Goal: Task Accomplishment & Management: Complete application form

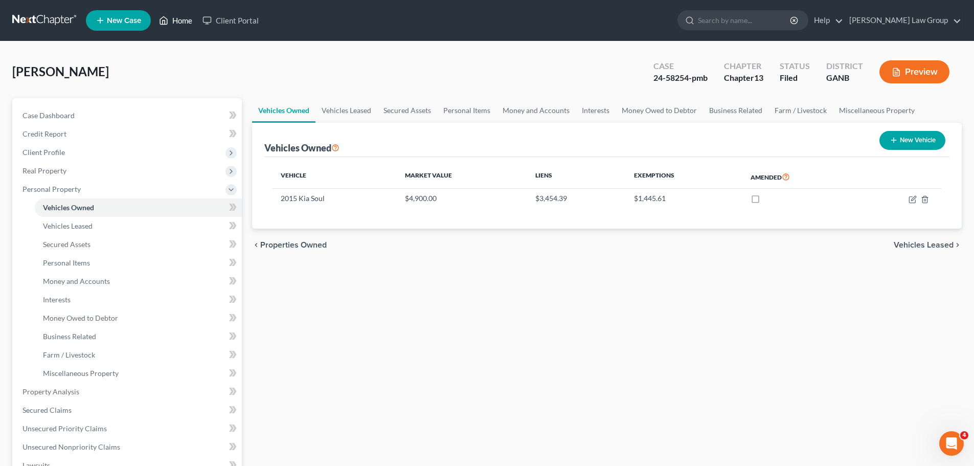
click at [171, 21] on link "Home" at bounding box center [175, 20] width 43 height 18
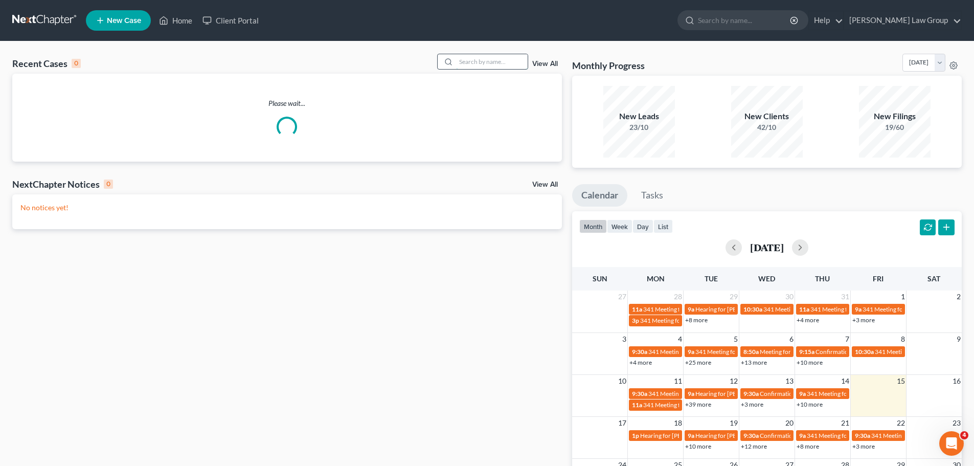
click at [472, 63] on input "search" at bounding box center [492, 61] width 72 height 15
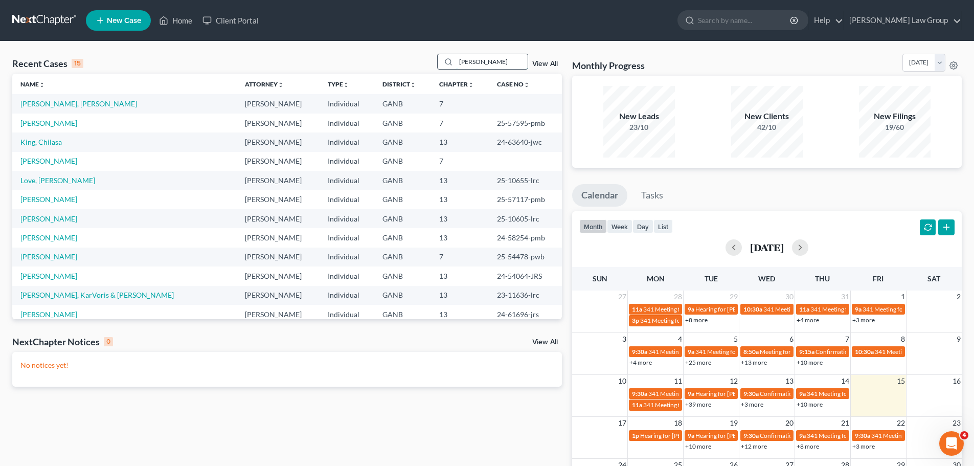
type input "[PERSON_NAME]"
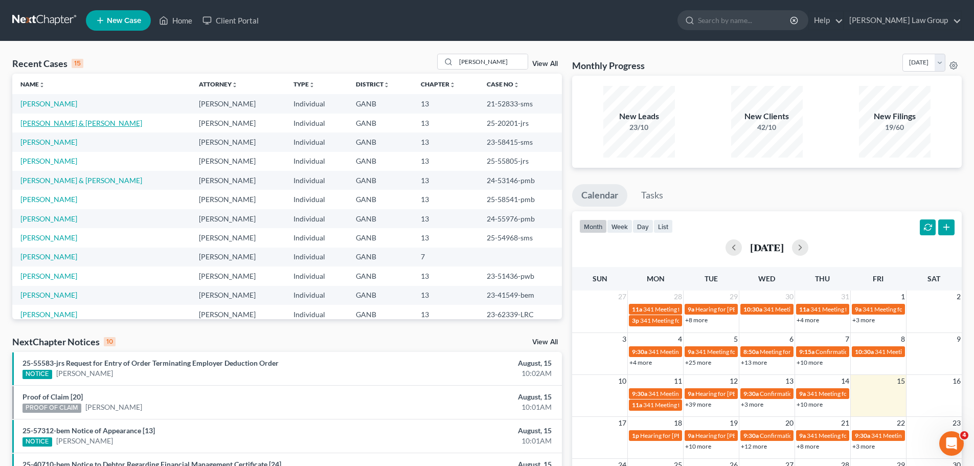
click at [68, 118] on td "[PERSON_NAME] & [PERSON_NAME]" at bounding box center [101, 123] width 179 height 19
click at [68, 123] on link "[PERSON_NAME] & [PERSON_NAME]" at bounding box center [81, 123] width 122 height 9
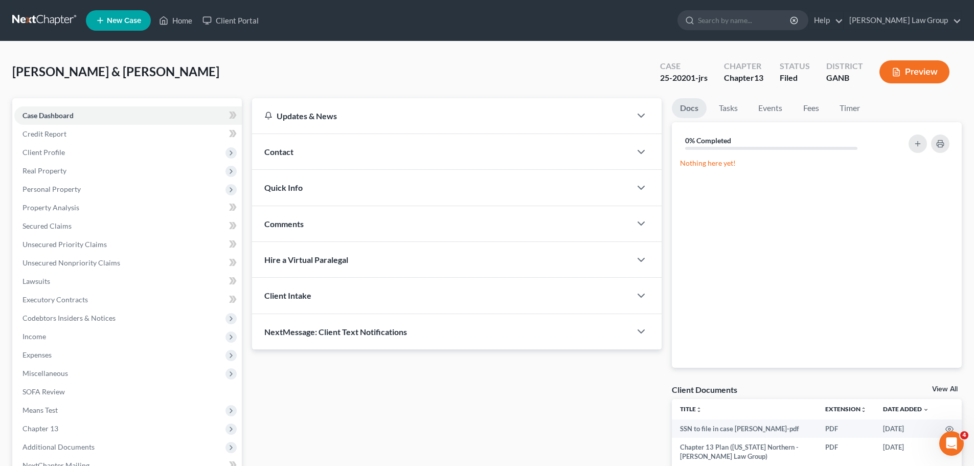
scroll to position [137, 0]
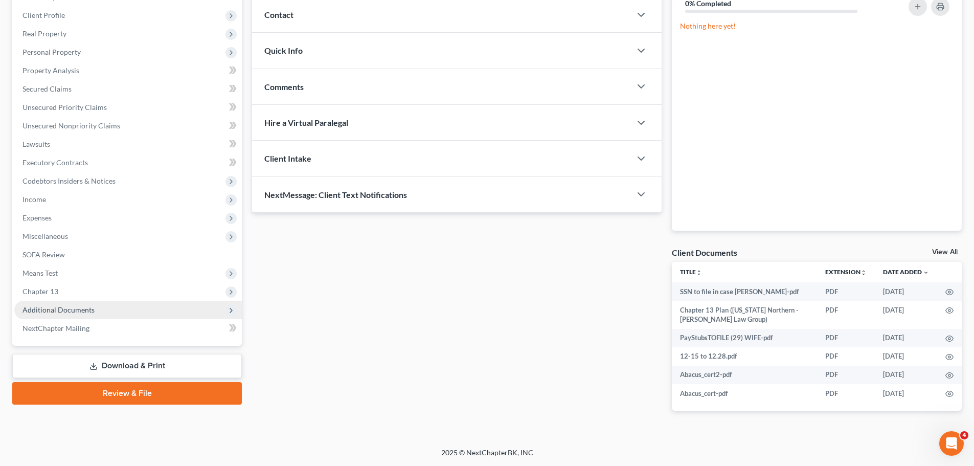
click at [91, 311] on span "Additional Documents" at bounding box center [59, 309] width 72 height 9
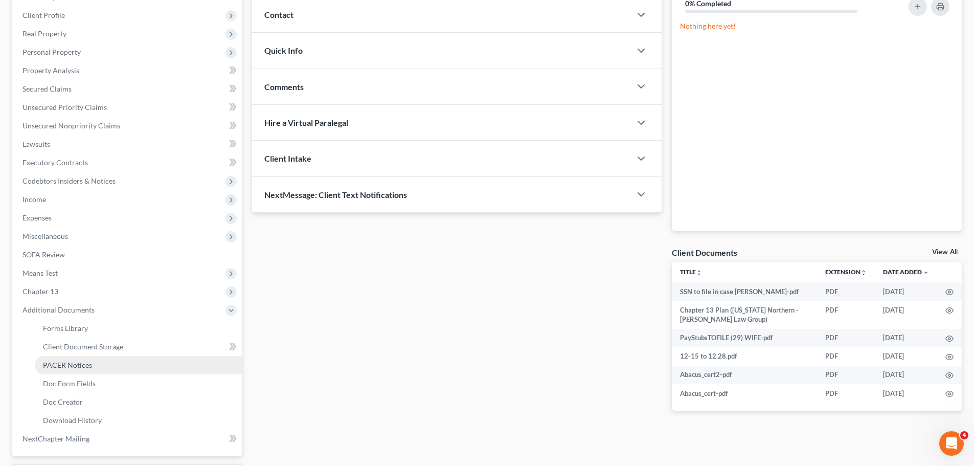
click at [80, 367] on span "PACER Notices" at bounding box center [67, 365] width 49 height 9
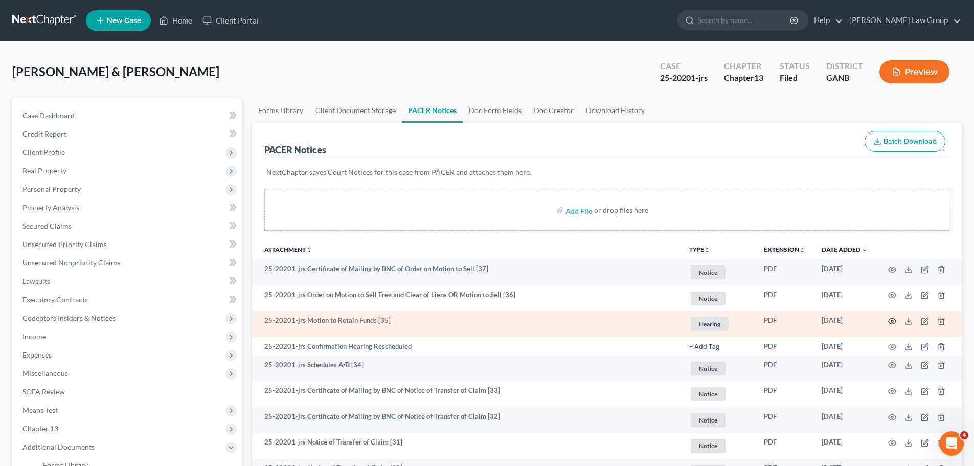
click at [891, 322] on icon "button" at bounding box center [892, 321] width 8 height 8
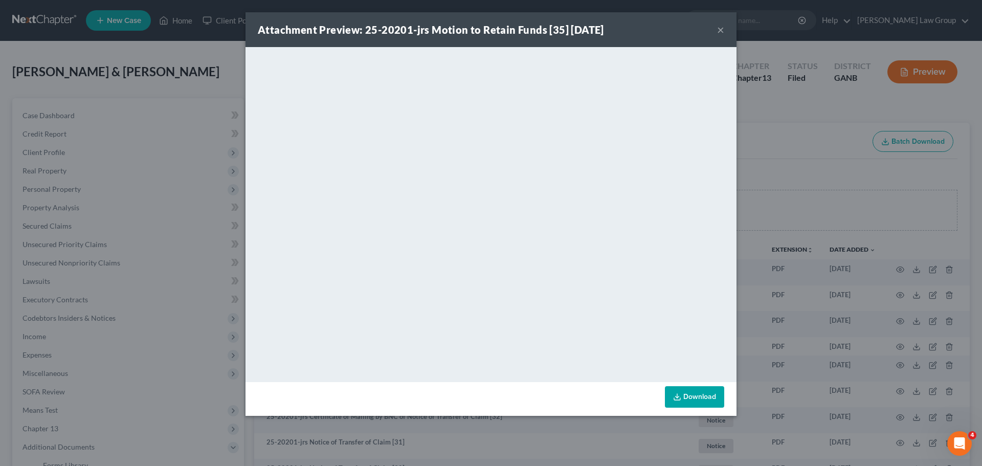
click at [718, 30] on button "×" at bounding box center [720, 30] width 7 height 12
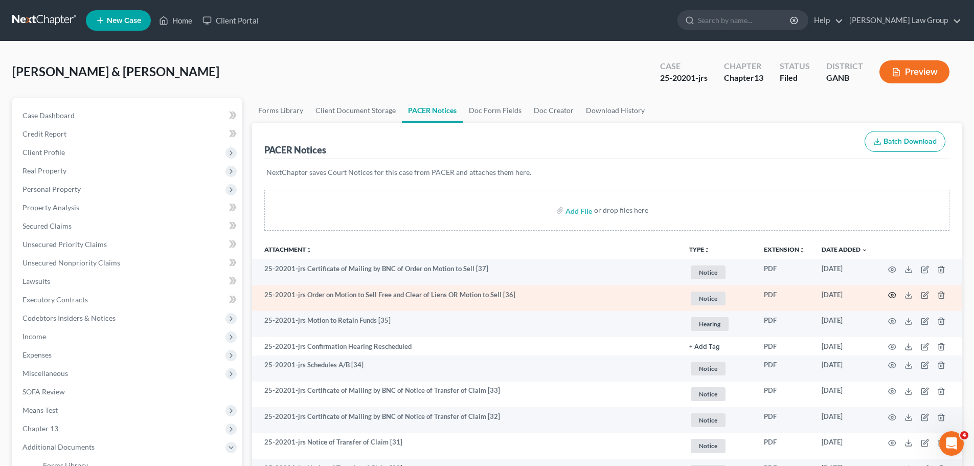
click at [893, 291] on icon "button" at bounding box center [892, 295] width 8 height 8
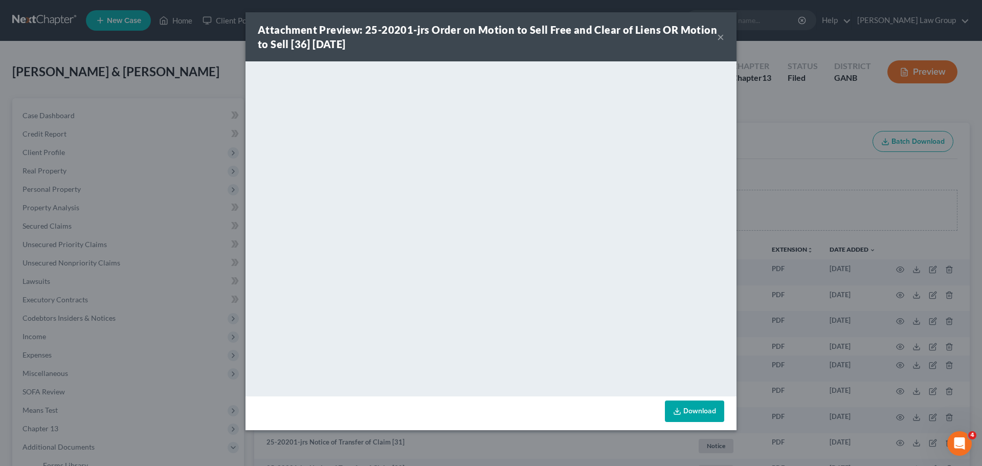
click at [722, 35] on button "×" at bounding box center [720, 37] width 7 height 12
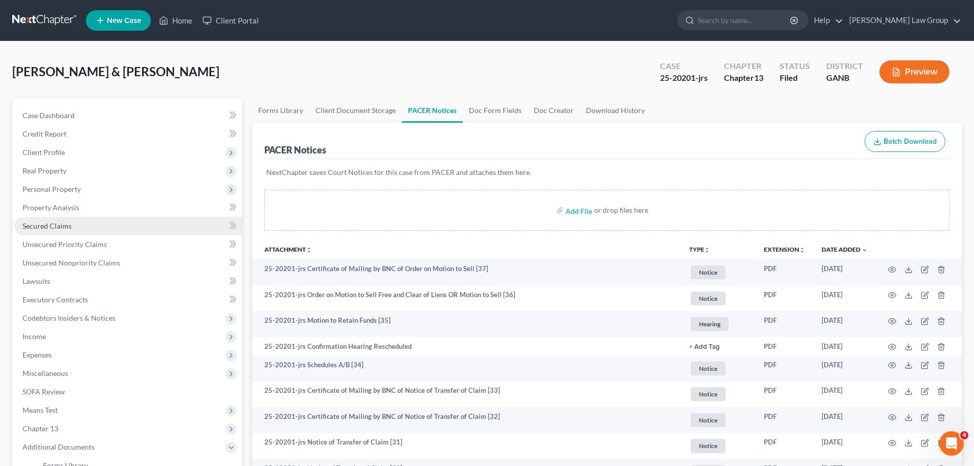
click at [56, 231] on link "Secured Claims" at bounding box center [128, 226] width 228 height 18
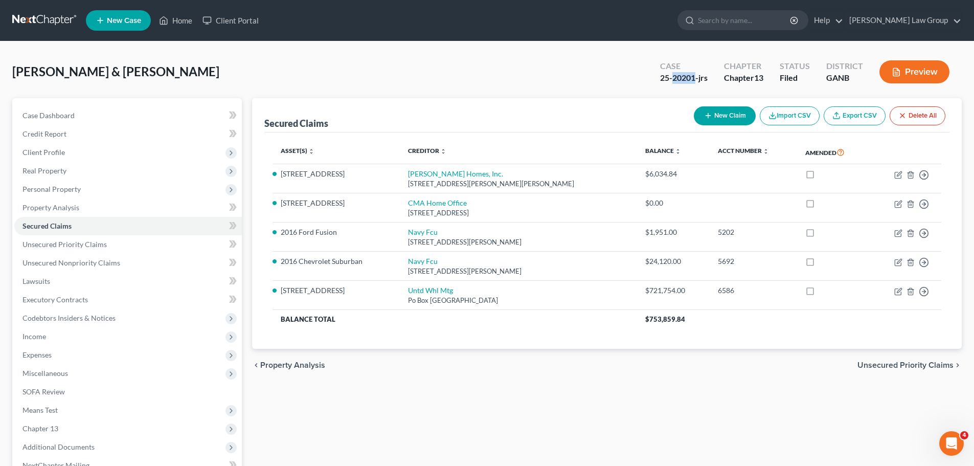
drag, startPoint x: 697, startPoint y: 78, endPoint x: 673, endPoint y: 80, distance: 24.7
click at [673, 80] on div "25-20201-jrs" at bounding box center [684, 78] width 48 height 12
copy div "20201"
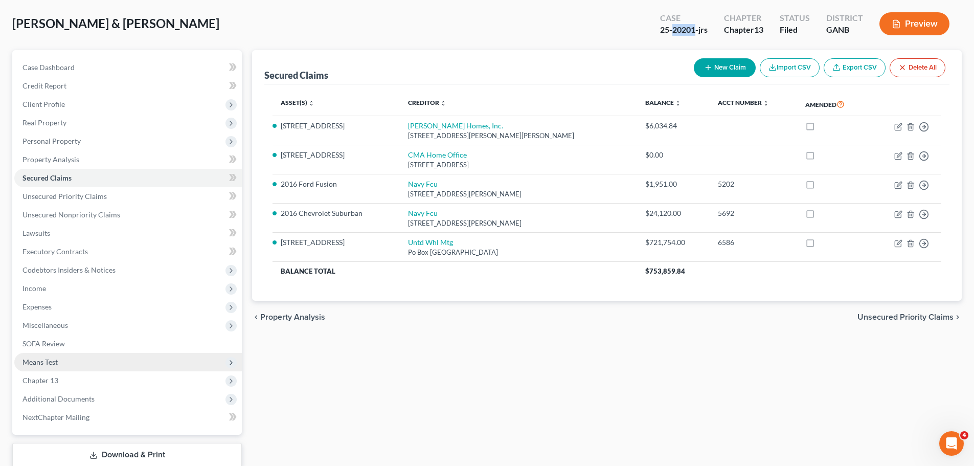
scroll to position [115, 0]
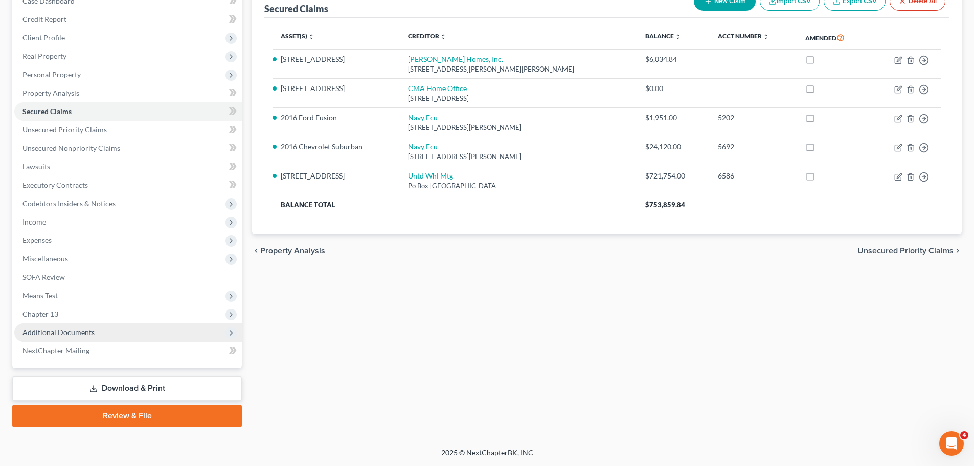
click at [80, 330] on span "Additional Documents" at bounding box center [59, 332] width 72 height 9
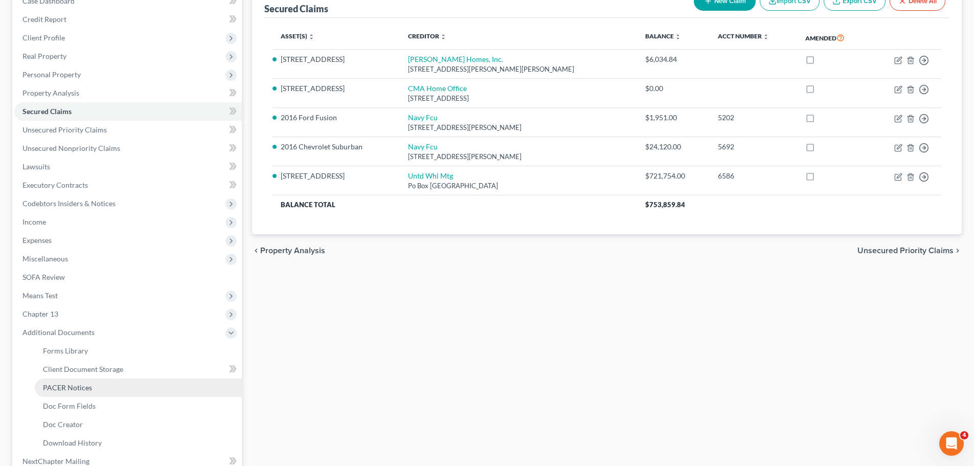
click at [95, 388] on link "PACER Notices" at bounding box center [138, 387] width 207 height 18
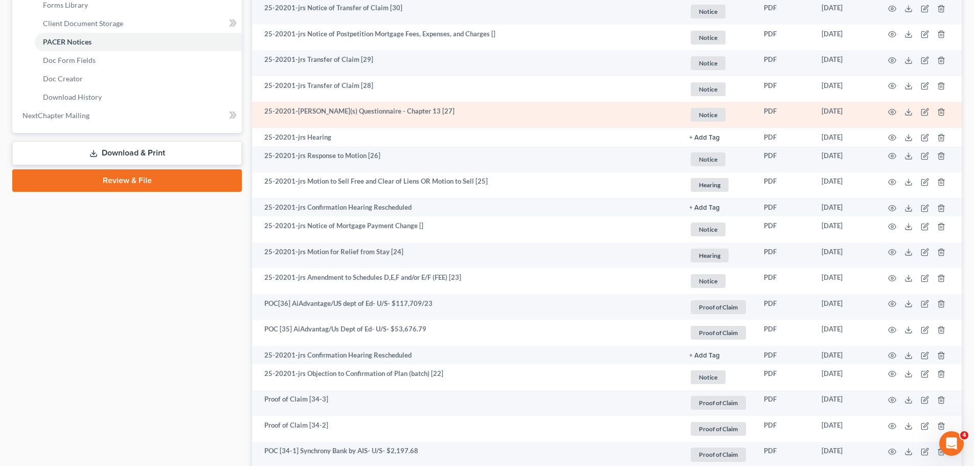
scroll to position [409, 0]
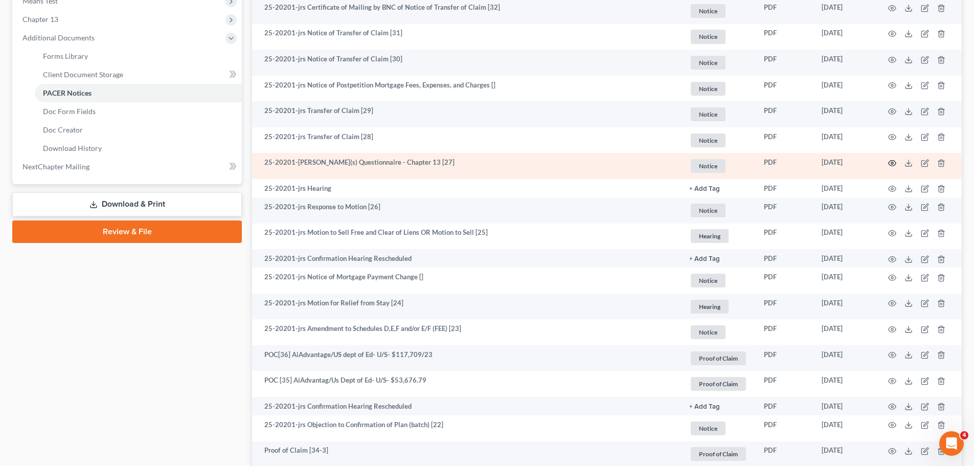
click at [893, 161] on icon "button" at bounding box center [893, 164] width 8 height 6
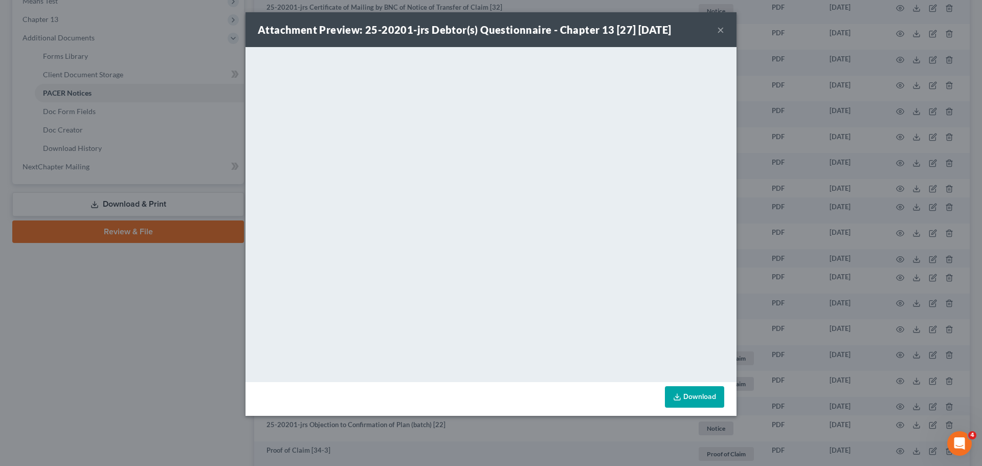
click at [721, 31] on button "×" at bounding box center [720, 30] width 7 height 12
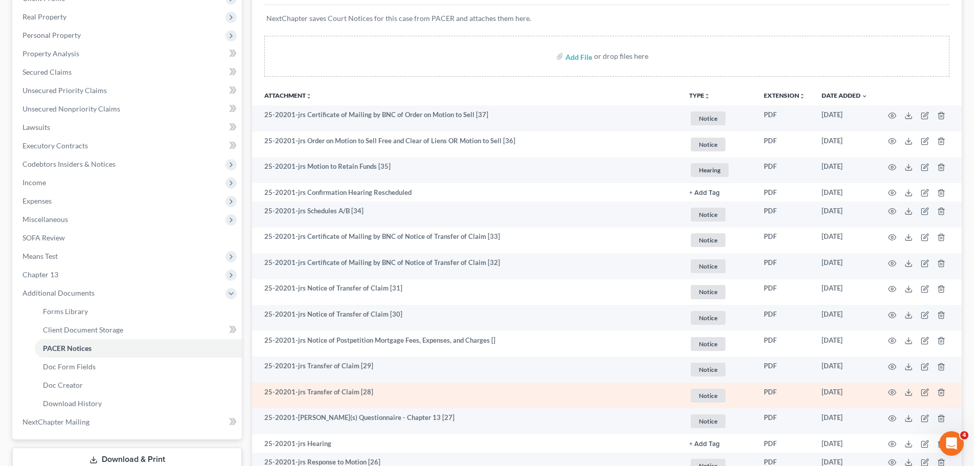
scroll to position [153, 0]
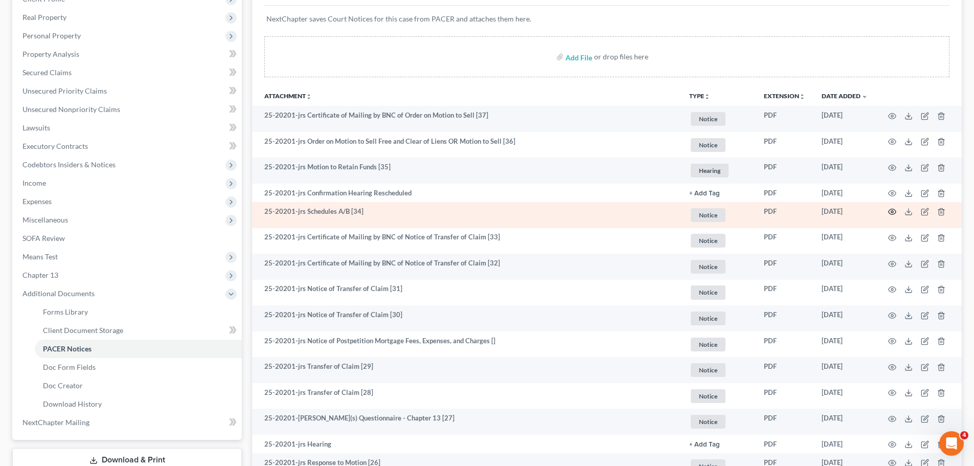
click at [893, 211] on circle "button" at bounding box center [892, 212] width 2 height 2
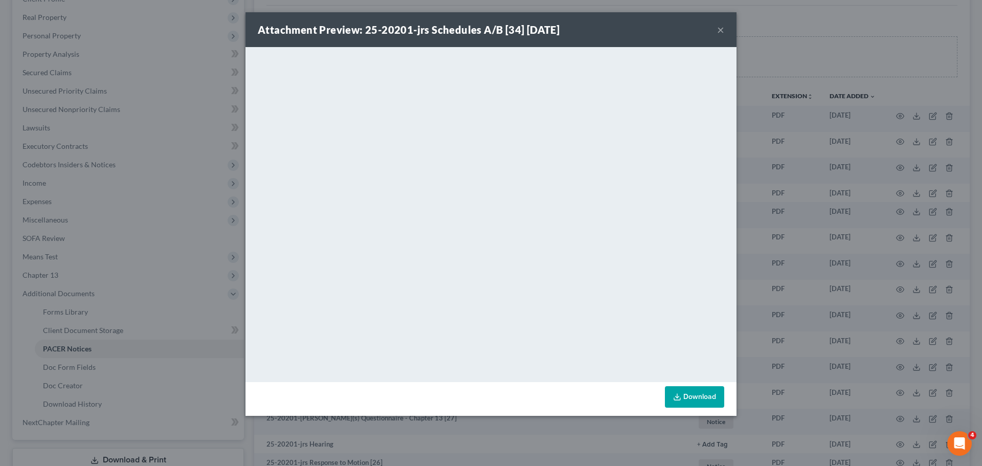
click at [718, 32] on button "×" at bounding box center [720, 30] width 7 height 12
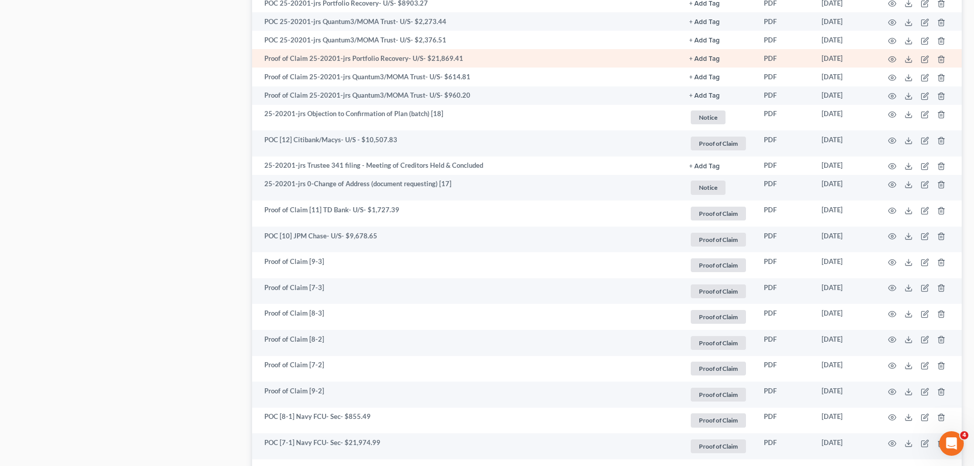
scroll to position [1758, 0]
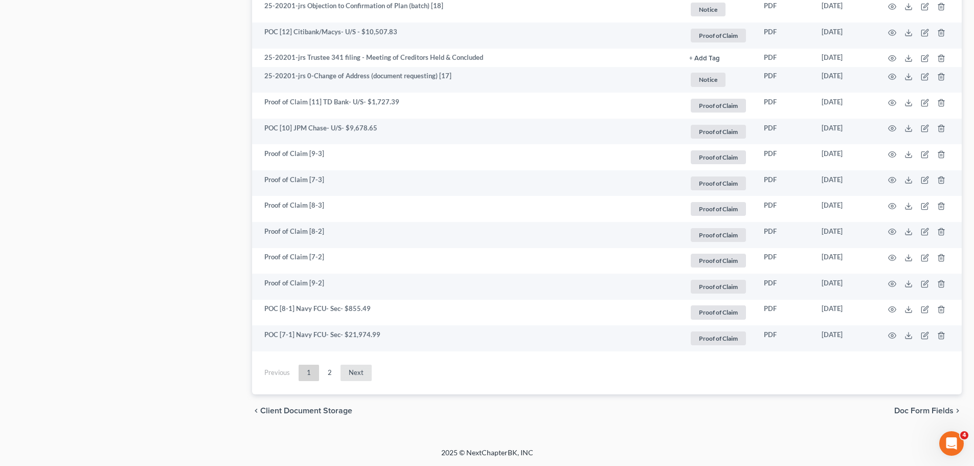
click at [353, 369] on link "Next" at bounding box center [356, 373] width 31 height 16
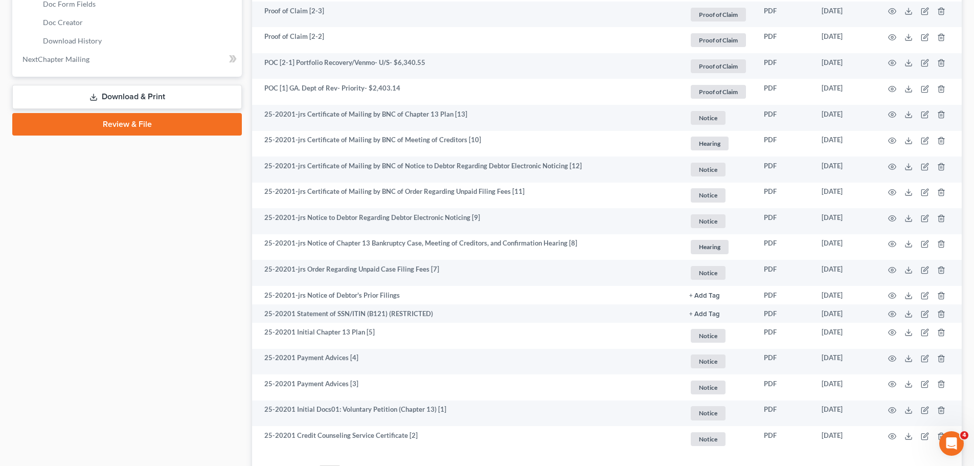
scroll to position [617, 0]
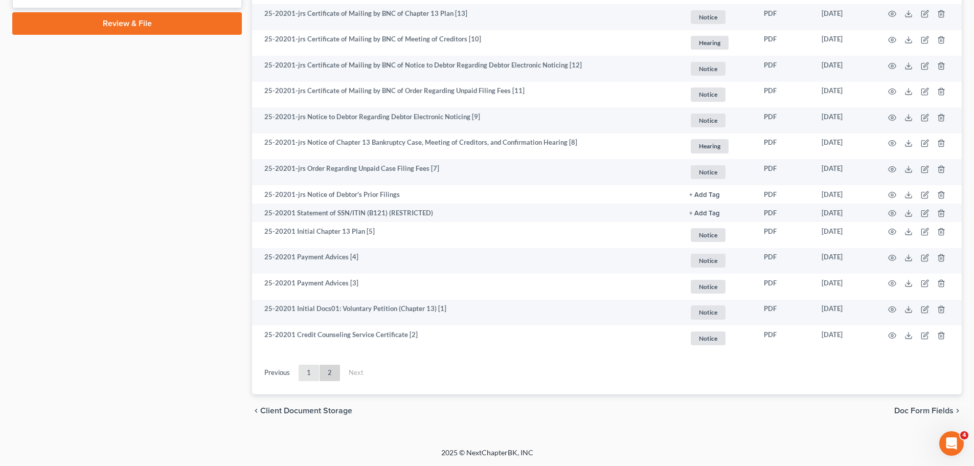
click at [315, 371] on link "1" at bounding box center [309, 373] width 20 height 16
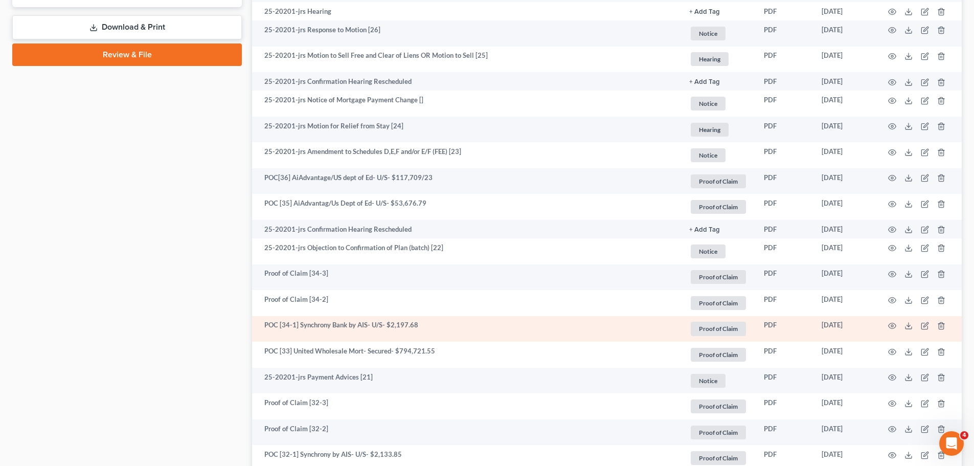
scroll to position [582, 0]
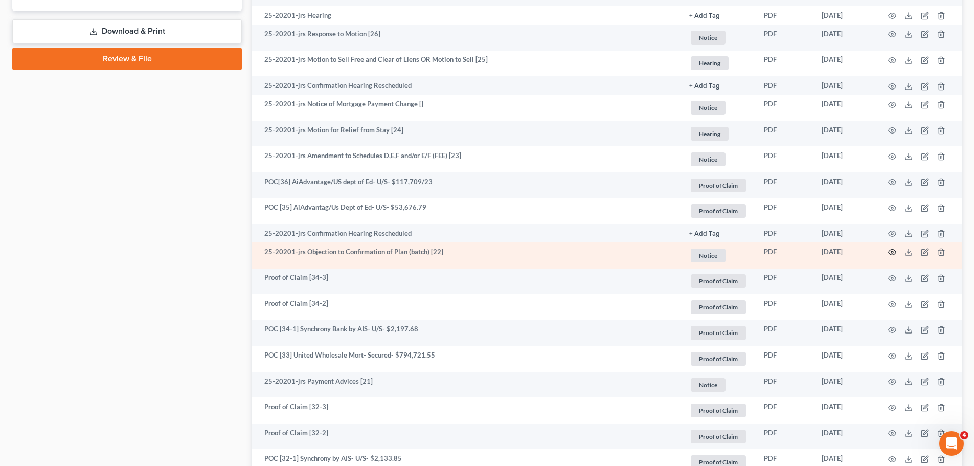
click at [893, 255] on icon "button" at bounding box center [893, 253] width 8 height 6
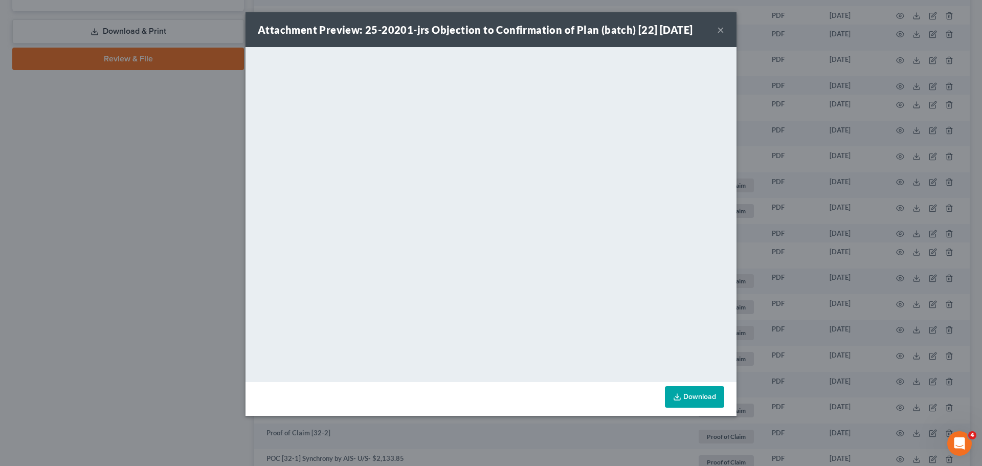
click at [718, 31] on button "×" at bounding box center [720, 30] width 7 height 12
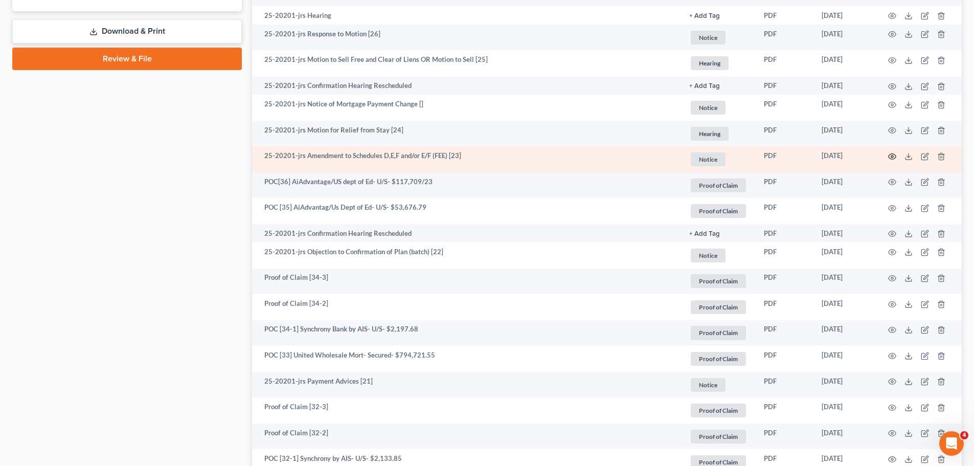
click at [890, 155] on icon "button" at bounding box center [892, 156] width 8 height 8
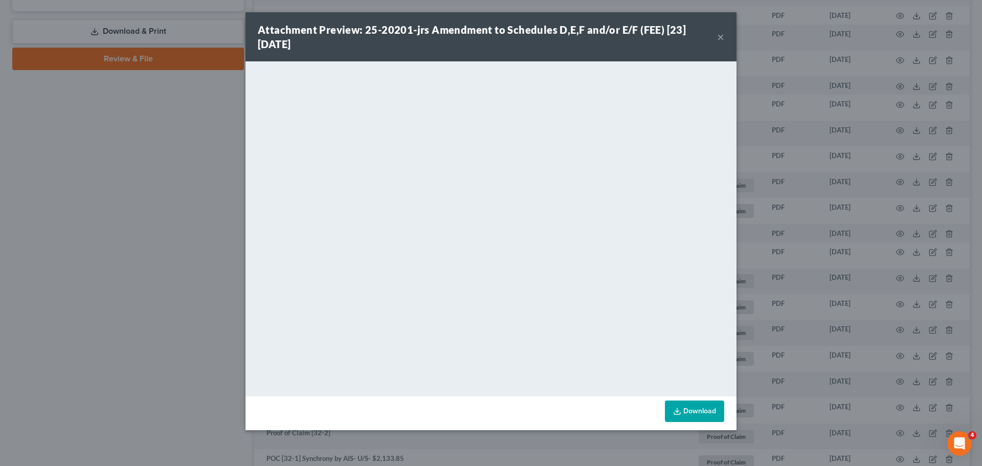
click at [722, 35] on button "×" at bounding box center [720, 37] width 7 height 12
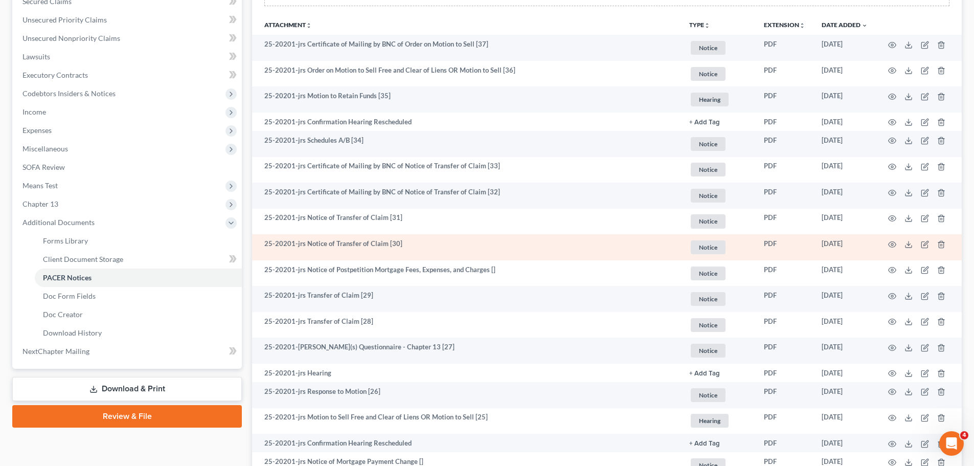
scroll to position [224, 0]
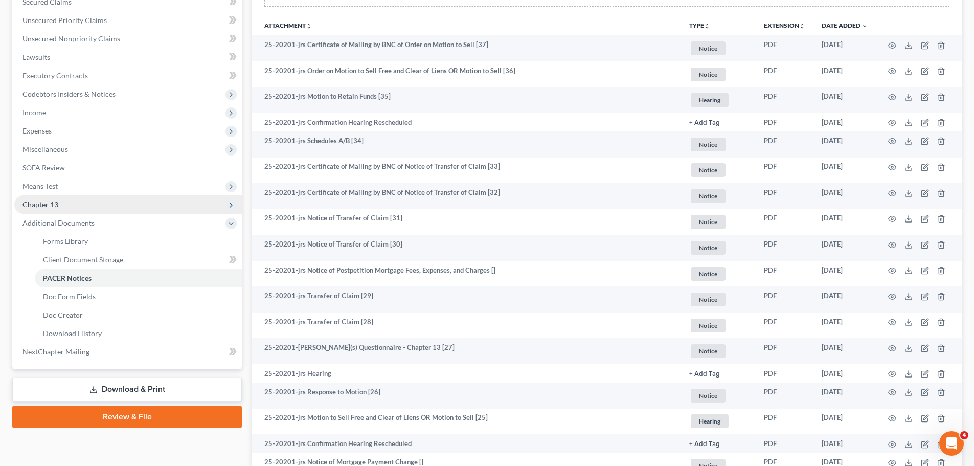
click at [80, 205] on span "Chapter 13" at bounding box center [128, 204] width 228 height 18
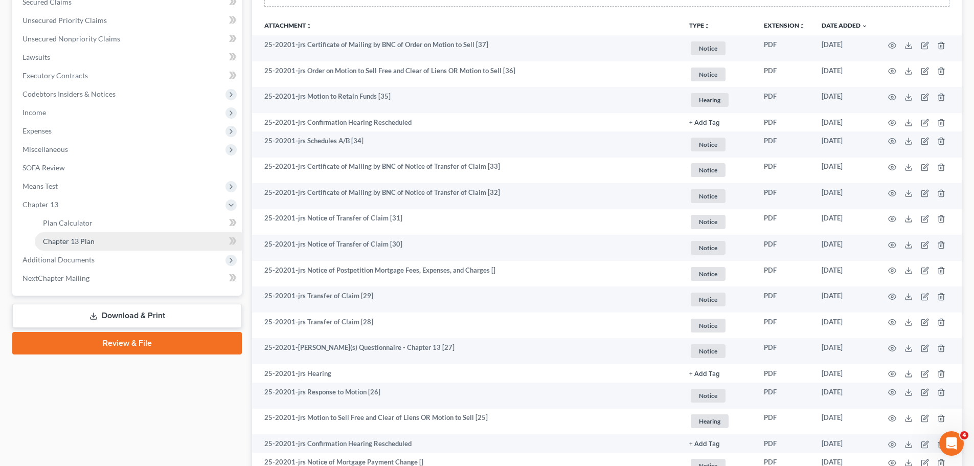
click at [112, 240] on link "Chapter 13 Plan" at bounding box center [138, 241] width 207 height 18
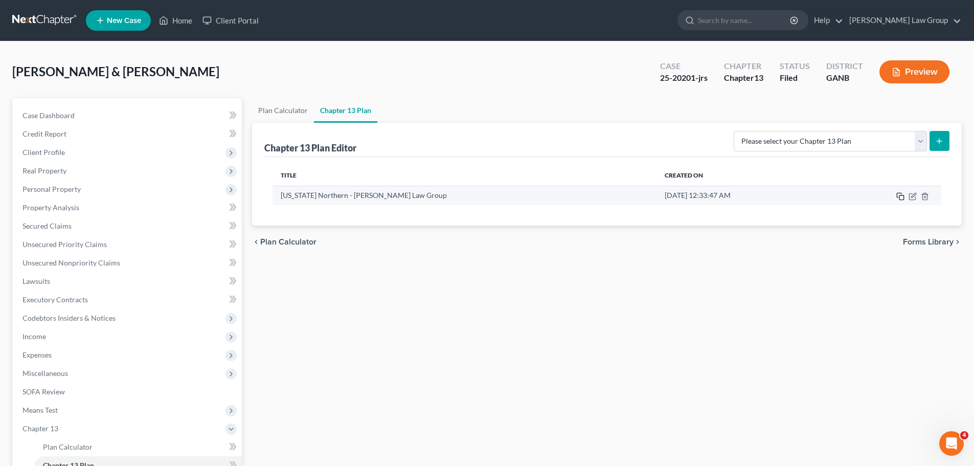
click at [899, 196] on icon "button" at bounding box center [901, 196] width 8 height 8
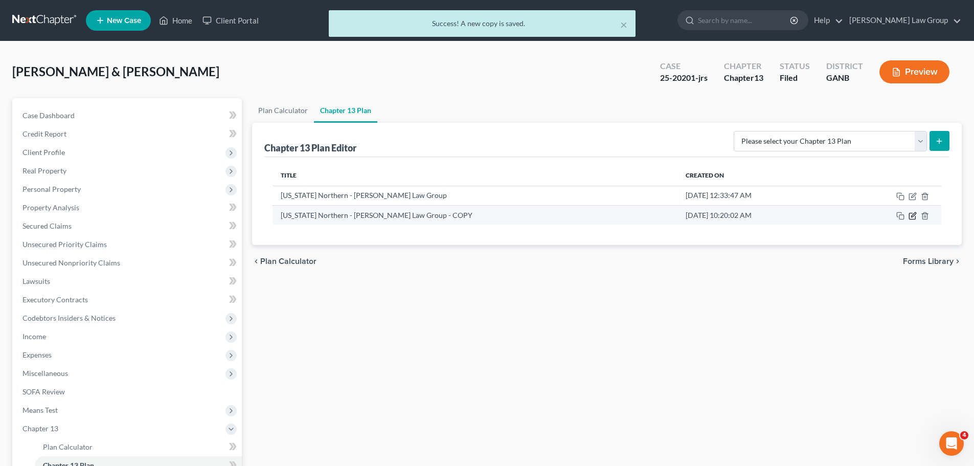
click at [914, 216] on icon "button" at bounding box center [913, 214] width 5 height 5
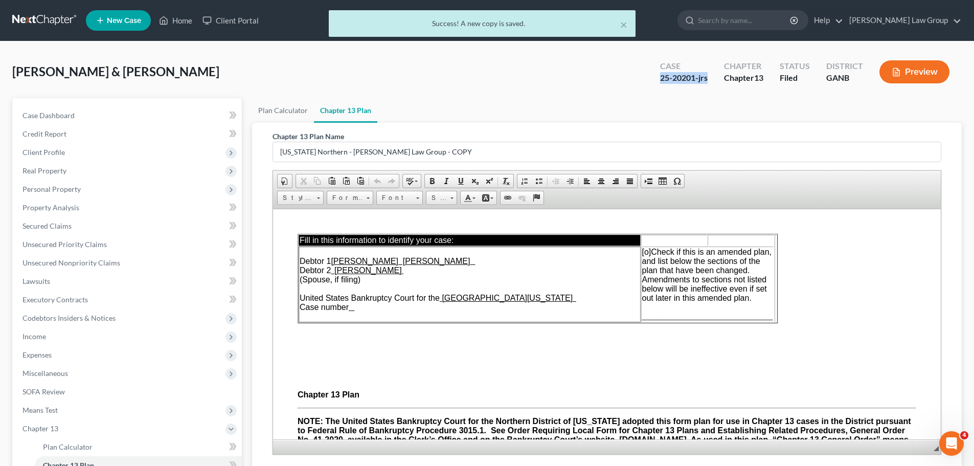
drag, startPoint x: 714, startPoint y: 74, endPoint x: 656, endPoint y: 79, distance: 58.0
click at [656, 79] on div "Case 25-20201-jrs" at bounding box center [684, 73] width 64 height 30
copy div "25-20201-jrs"
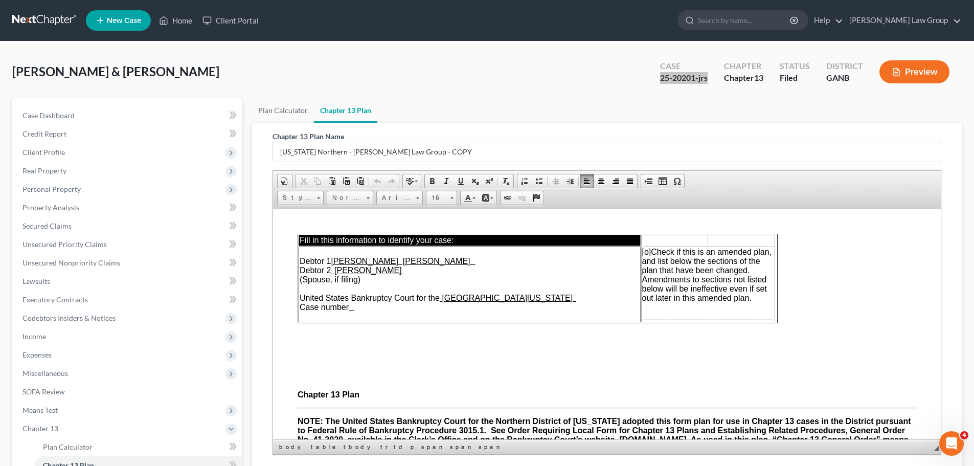
drag, startPoint x: 375, startPoint y: 310, endPoint x: 361, endPoint y: 313, distance: 15.0
click at [373, 311] on td "Debtor 1 [PERSON_NAME] [PERSON_NAME] Debtor 2 [PERSON_NAME] (Spouse, if filing)…" at bounding box center [470, 284] width 342 height 76
drag, startPoint x: 359, startPoint y: 313, endPoint x: 350, endPoint y: 311, distance: 9.3
click at [350, 311] on td "Debtor 1 [PERSON_NAME] [PERSON_NAME] Debtor 2 [PERSON_NAME] (Spouse, if filing)…" at bounding box center [470, 284] width 342 height 76
paste body
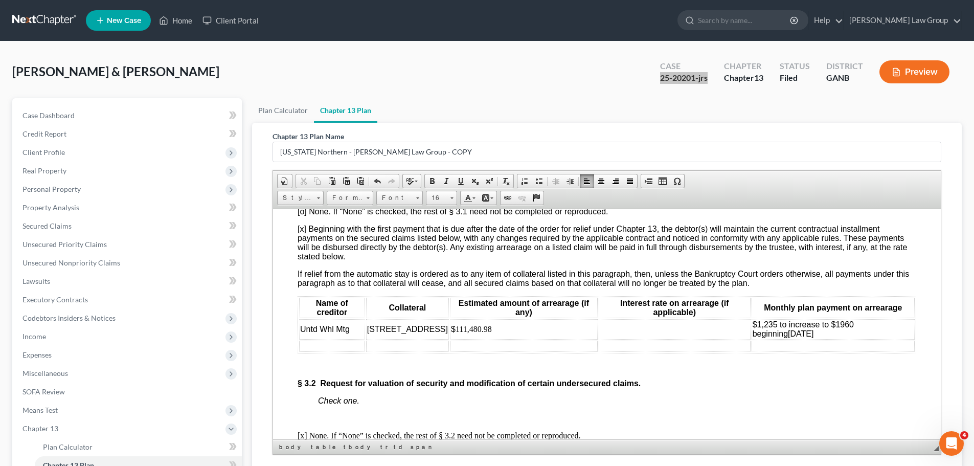
scroll to position [1790, 0]
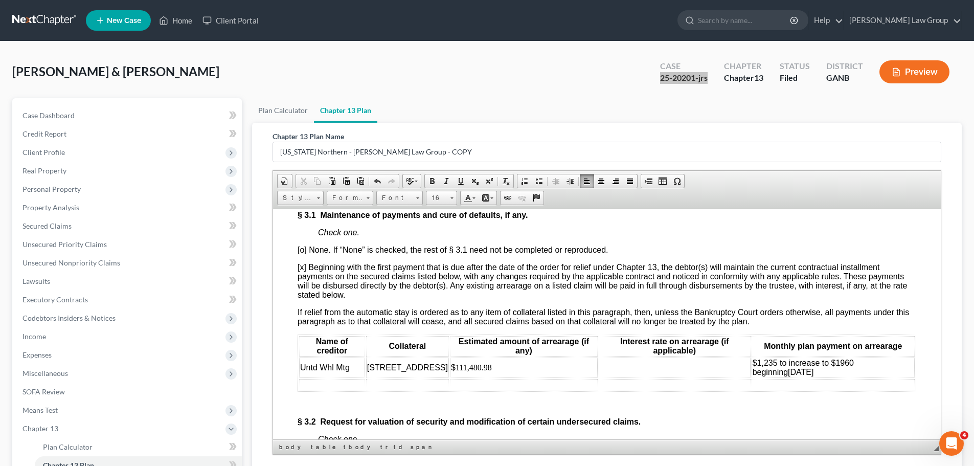
click at [303, 254] on span "[o] None. If “None” is checked, the rest of § 3.1 need not be completed or repr…" at bounding box center [453, 249] width 310 height 9
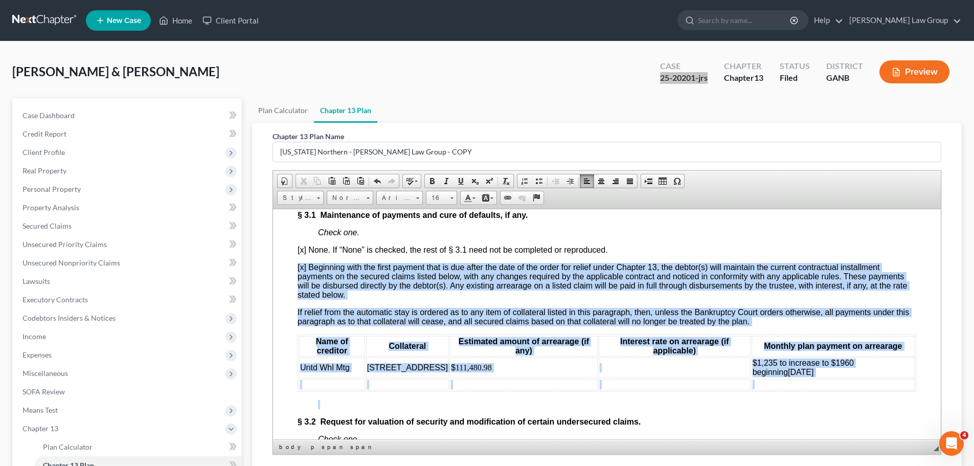
drag, startPoint x: 288, startPoint y: 282, endPoint x: 442, endPoint y: 418, distance: 205.1
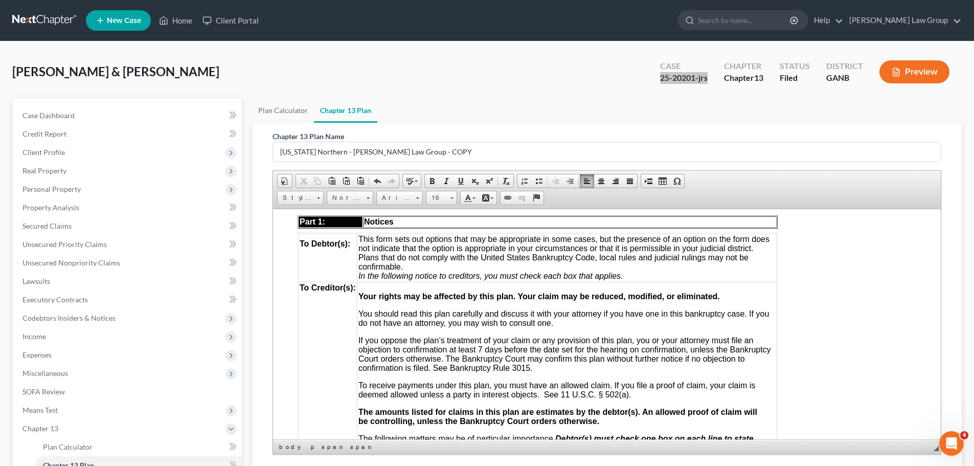
scroll to position [0, 0]
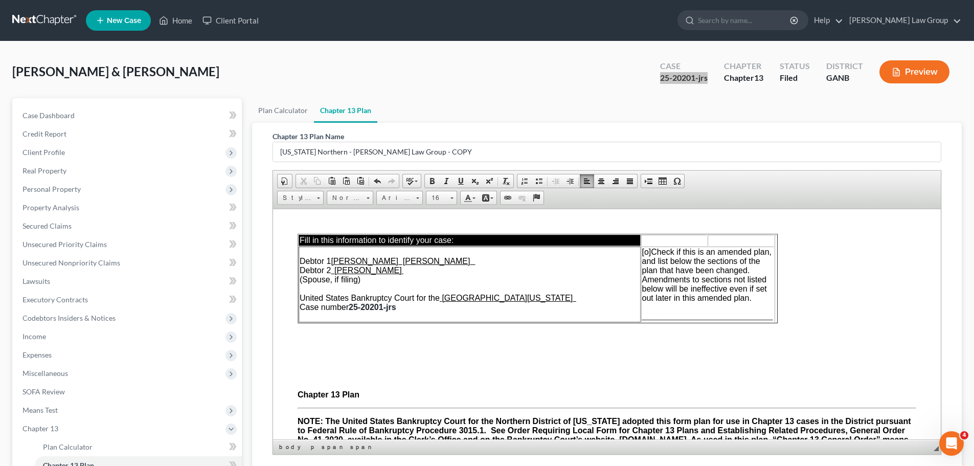
click at [647, 318] on span "________________________________" at bounding box center [707, 315] width 131 height 9
click at [636, 255] on span "[o]" at bounding box center [636, 251] width 9 height 9
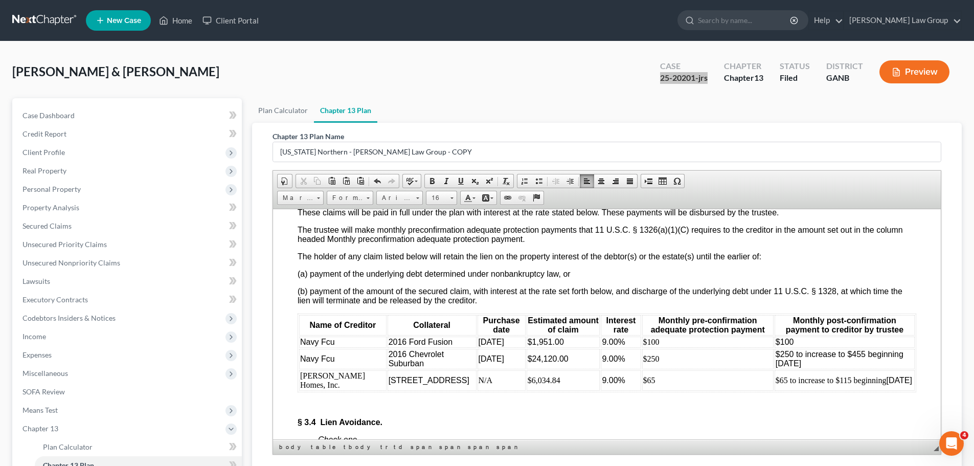
scroll to position [2199, 0]
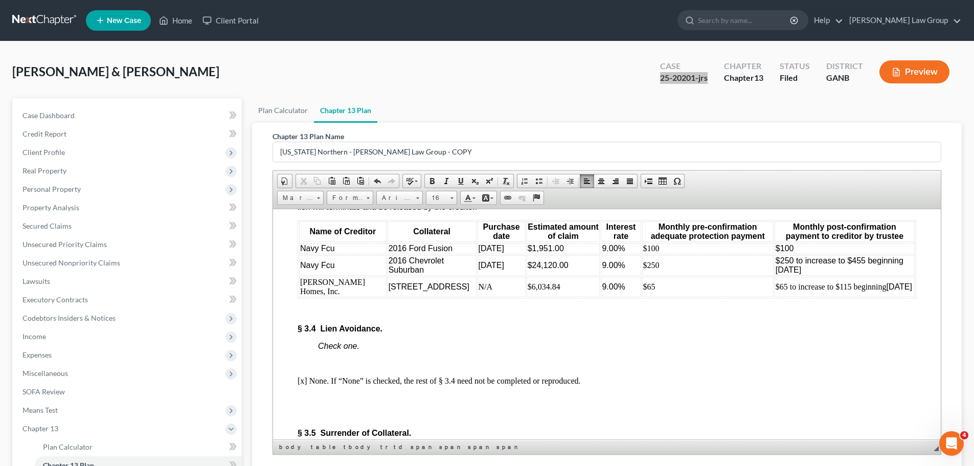
click at [878, 297] on td "$65 to increase to $115 beginning [DATE]" at bounding box center [845, 286] width 140 height 20
drag, startPoint x: 783, startPoint y: 310, endPoint x: 302, endPoint y: 307, distance: 481.3
click at [302, 297] on tr "[PERSON_NAME] Homes, Inc. [STREET_ADDRESS] N/A $6,034.84 9.00% $65 $65 to incre…" at bounding box center [607, 286] width 616 height 20
drag, startPoint x: 871, startPoint y: 313, endPoint x: 569, endPoint y: 315, distance: 301.8
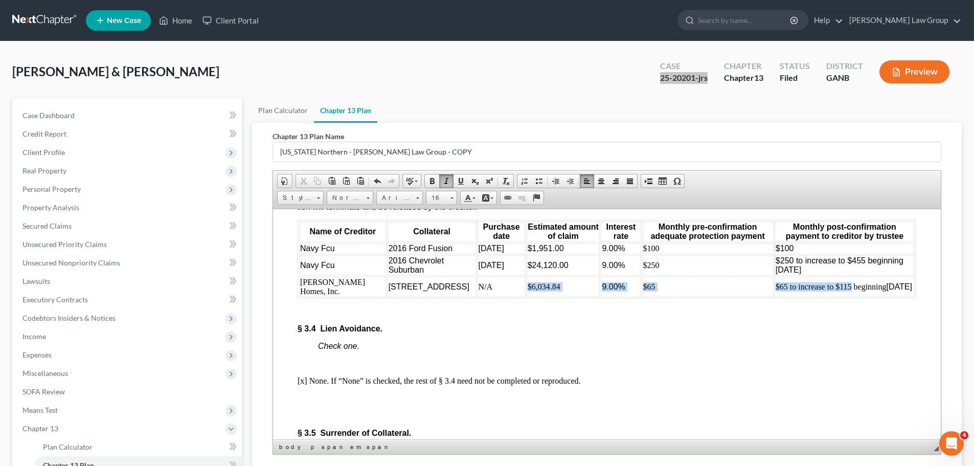
click at [498, 297] on tr "[PERSON_NAME] Homes, Inc. [STREET_ADDRESS] N/A $6,034.84 9.00% $65 $65 to incre…" at bounding box center [607, 286] width 616 height 20
click at [862, 297] on td "$65 to increase to $115 beginning [DATE]" at bounding box center [845, 286] width 140 height 20
drag, startPoint x: 865, startPoint y: 316, endPoint x: 301, endPoint y: 308, distance: 564.7
click at [301, 297] on tr "[PERSON_NAME] Homes, Inc. [STREET_ADDRESS] N/A $6,034.84 9.00% $65 $65 to incre…" at bounding box center [607, 286] width 616 height 20
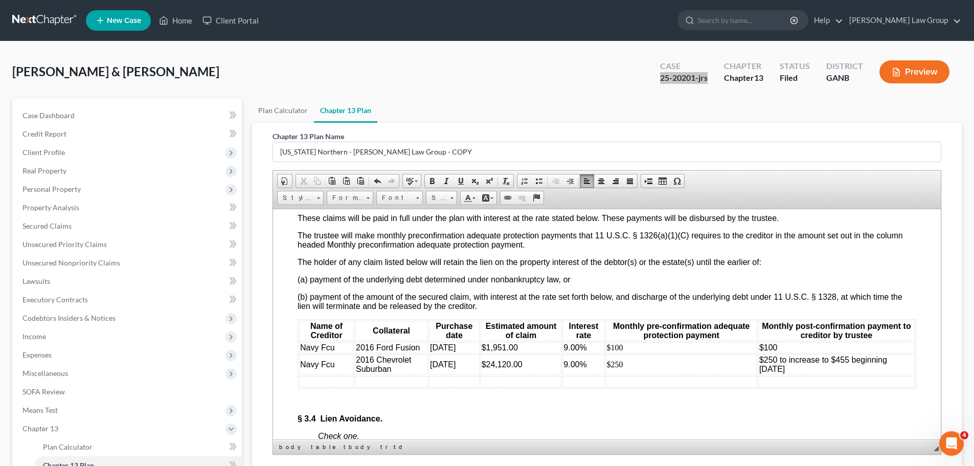
scroll to position [2097, 0]
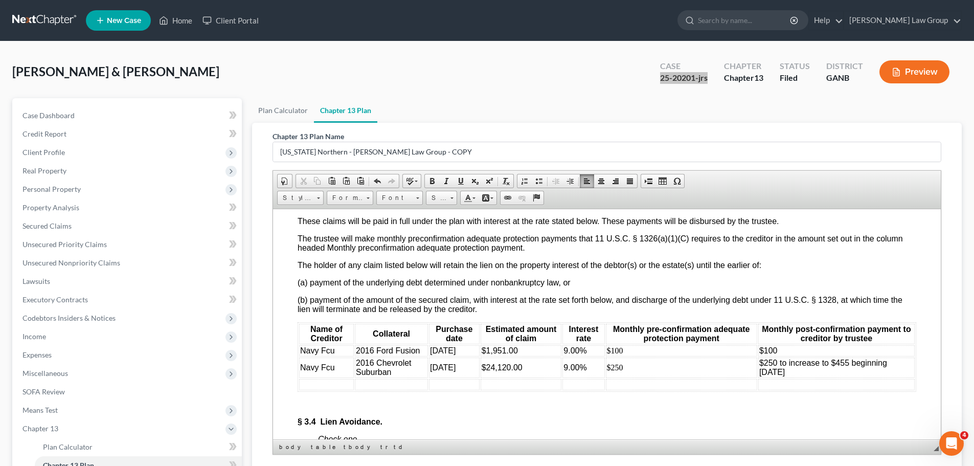
click at [759, 377] on td "$250 to increase to $455 beginning [DATE]" at bounding box center [837, 367] width 157 height 20
drag, startPoint x: 763, startPoint y: 411, endPoint x: 328, endPoint y: 409, distance: 435.3
click at [328, 390] on tr at bounding box center [607, 383] width 616 height 11
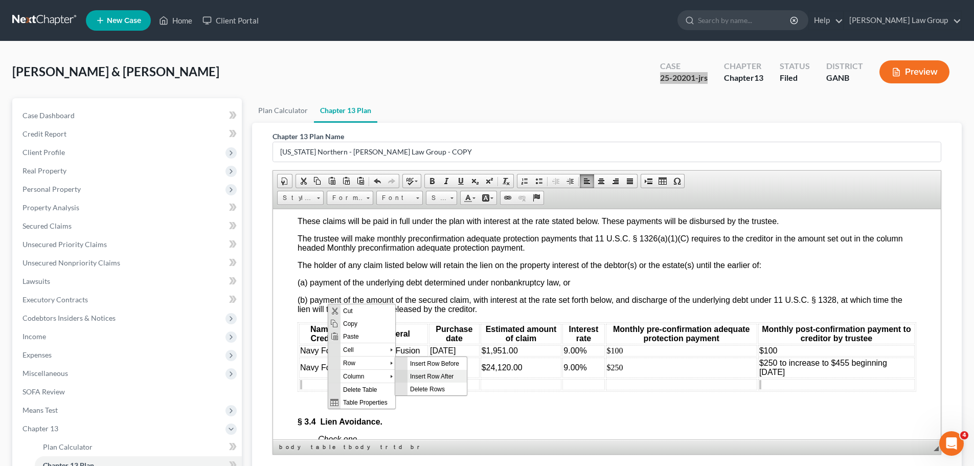
scroll to position [0, 0]
click at [442, 394] on span "Delete Rows" at bounding box center [437, 388] width 59 height 13
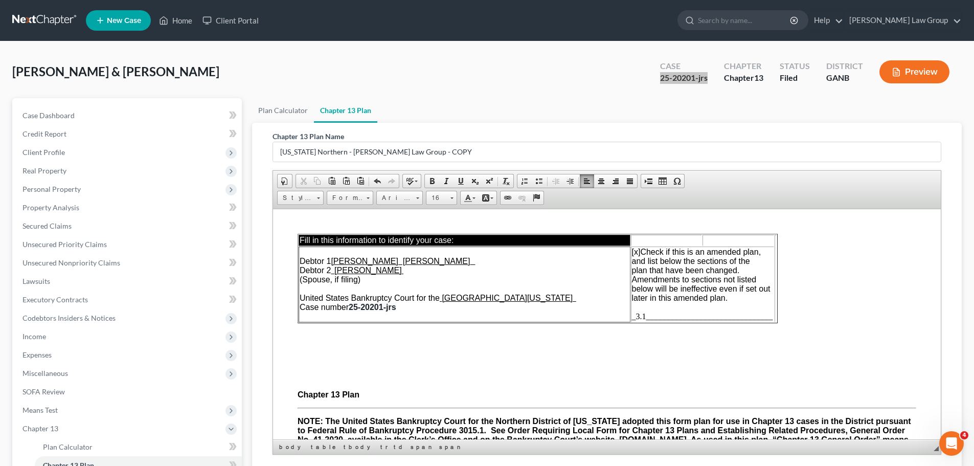
click at [644, 313] on span "_3.1_______________________________" at bounding box center [702, 315] width 141 height 9
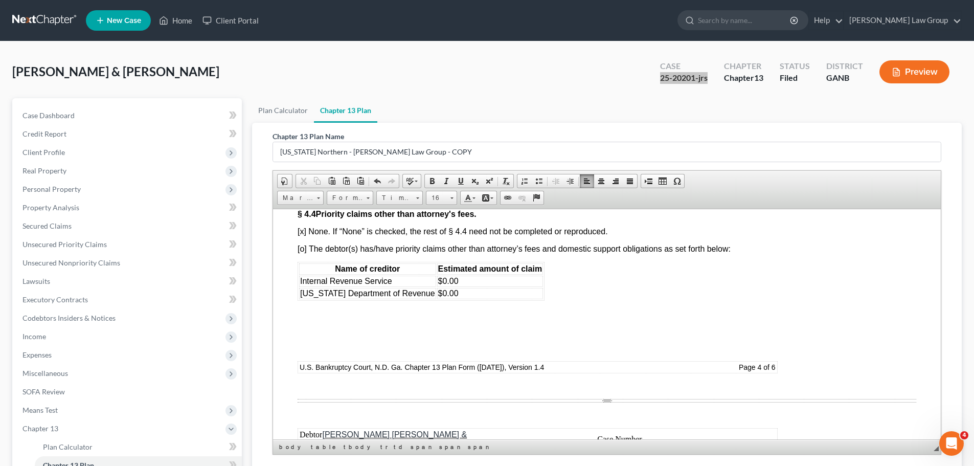
scroll to position [3222, 0]
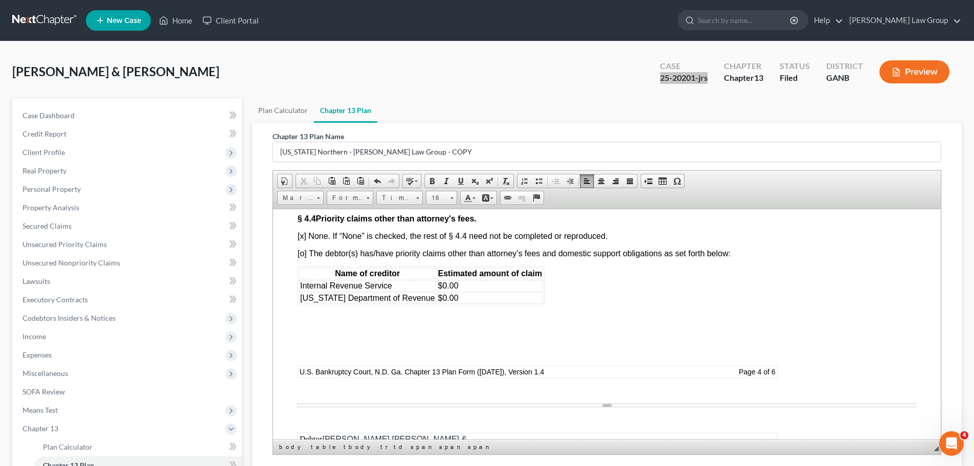
click at [463, 303] on td "$0.00" at bounding box center [490, 297] width 106 height 11
drag, startPoint x: 451, startPoint y: 330, endPoint x: 426, endPoint y: 336, distance: 25.3
click at [426, 305] on table "Name of creditor Estimated amount of claim Internal Revenue Service $0.00 [US_S…" at bounding box center [421, 285] width 247 height 39
click at [430, 340] on p at bounding box center [617, 334] width 598 height 9
click at [303, 257] on font "[o] The debtor(s) has/have priority claims other than attorney’s fees and domes…" at bounding box center [514, 253] width 433 height 9
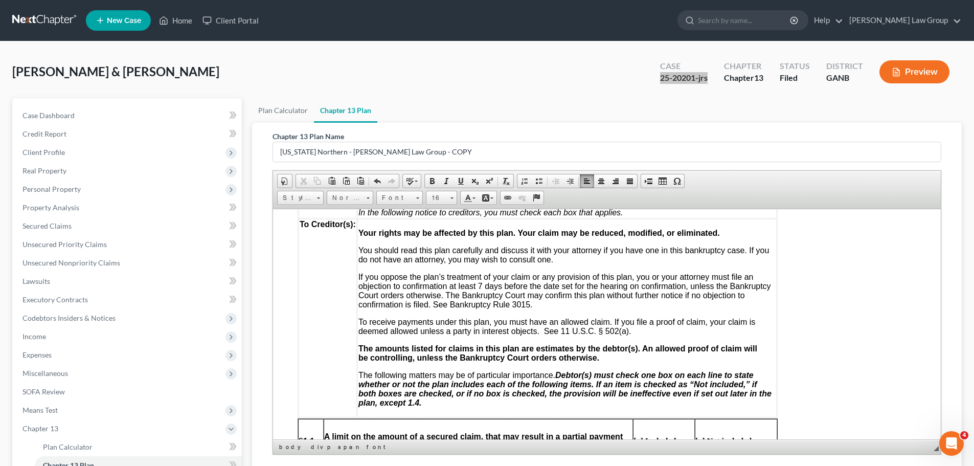
scroll to position [0, 0]
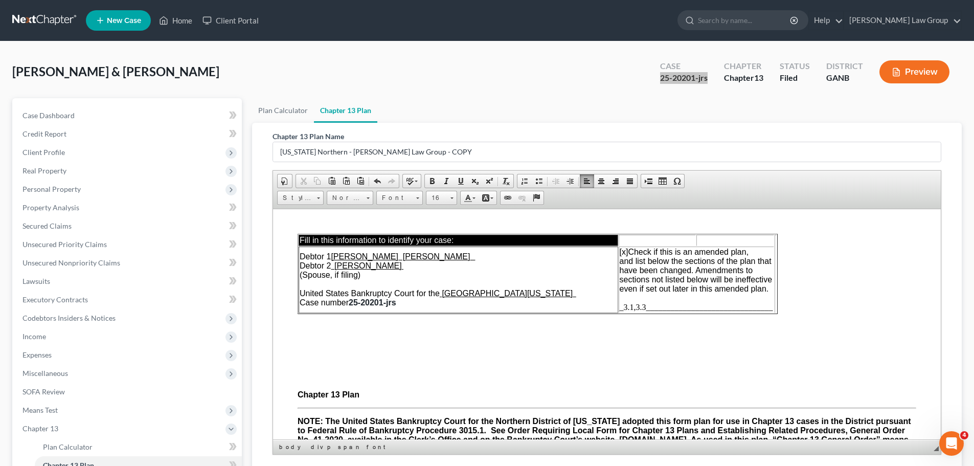
click at [645, 306] on span "_3.1,3.3_______________________________" at bounding box center [696, 306] width 153 height 9
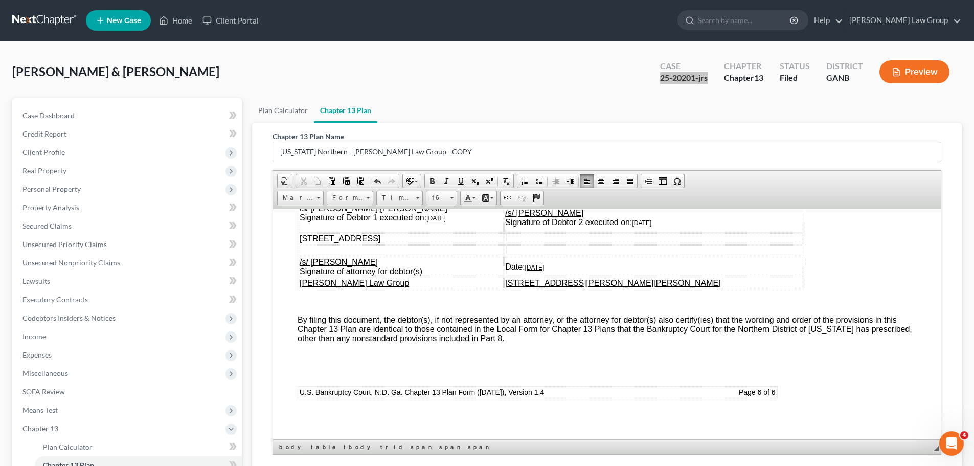
scroll to position [4706, 0]
click at [436, 221] on u "[DATE]" at bounding box center [436, 217] width 19 height 7
drag, startPoint x: 465, startPoint y: 237, endPoint x: 429, endPoint y: 237, distance: 36.3
click at [429, 232] on td "/s/ [PERSON_NAME] [PERSON_NAME] Signature of Debtor 1 executed on: [DATE]" at bounding box center [401, 218] width 205 height 30
copy u "[DATE]"
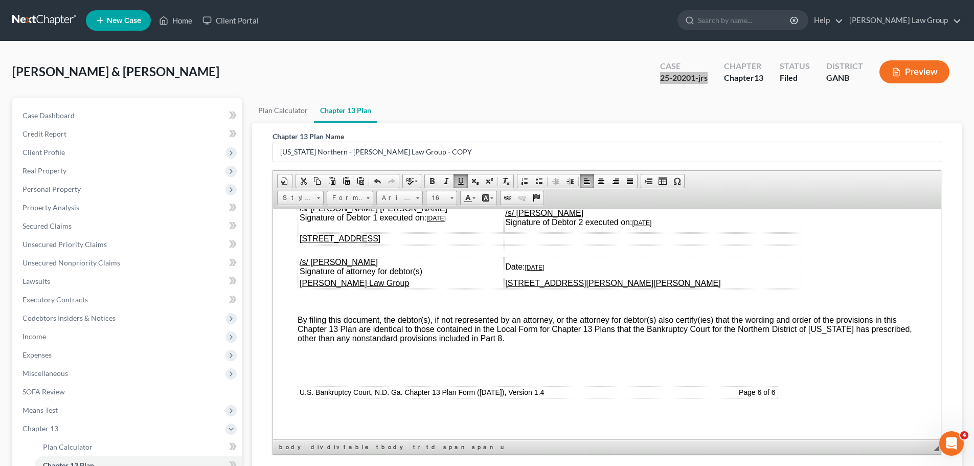
click at [721, 232] on td "/s/ [PERSON_NAME] Signature of Debtor 2 executed on: [DATE]" at bounding box center [653, 218] width 298 height 30
drag, startPoint x: 721, startPoint y: 244, endPoint x: 680, endPoint y: 246, distance: 40.9
click at [680, 232] on td "/s/ [PERSON_NAME] Signature of Debtor 2 executed on: [DATE]" at bounding box center [653, 218] width 298 height 30
click at [605, 277] on td "Date: [DATE]" at bounding box center [653, 266] width 298 height 20
drag, startPoint x: 606, startPoint y: 288, endPoint x: 576, endPoint y: 287, distance: 29.2
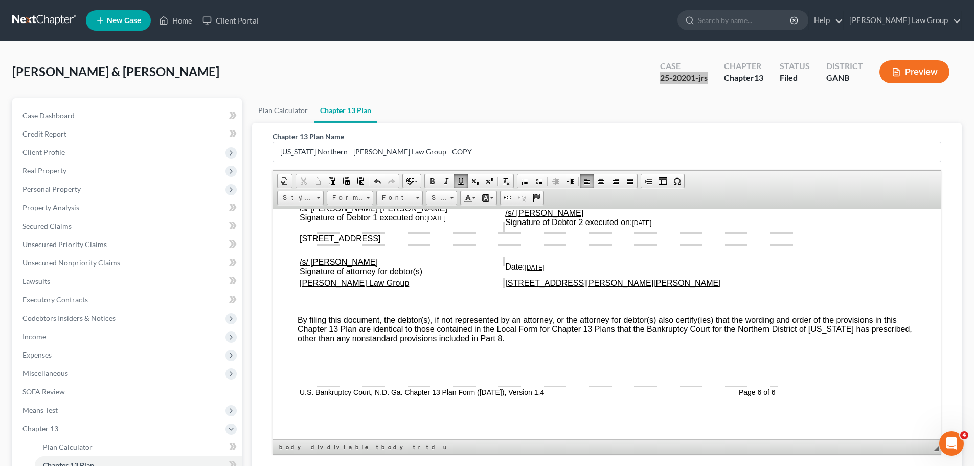
click at [576, 277] on td "Date: [DATE]" at bounding box center [653, 266] width 298 height 20
click at [722, 335] on span "By filing this document, the debtor(s), if not represented by an attorney, or t…" at bounding box center [605, 328] width 615 height 27
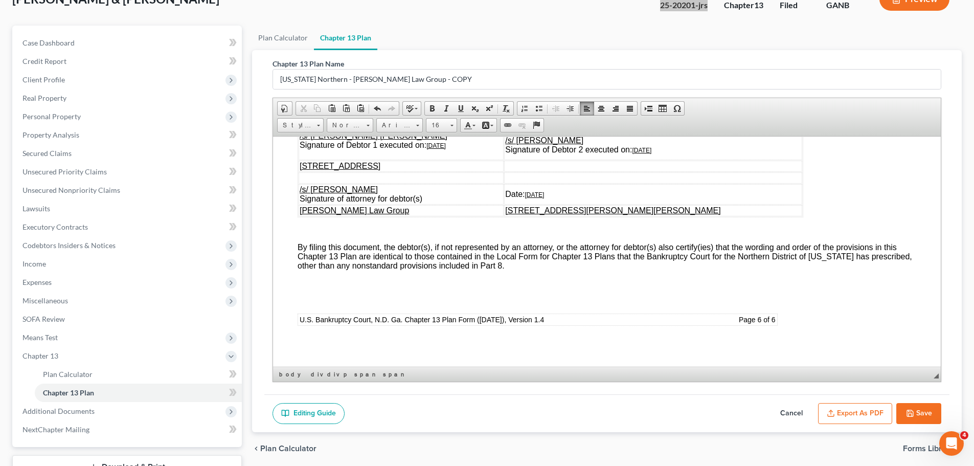
scroll to position [151, 0]
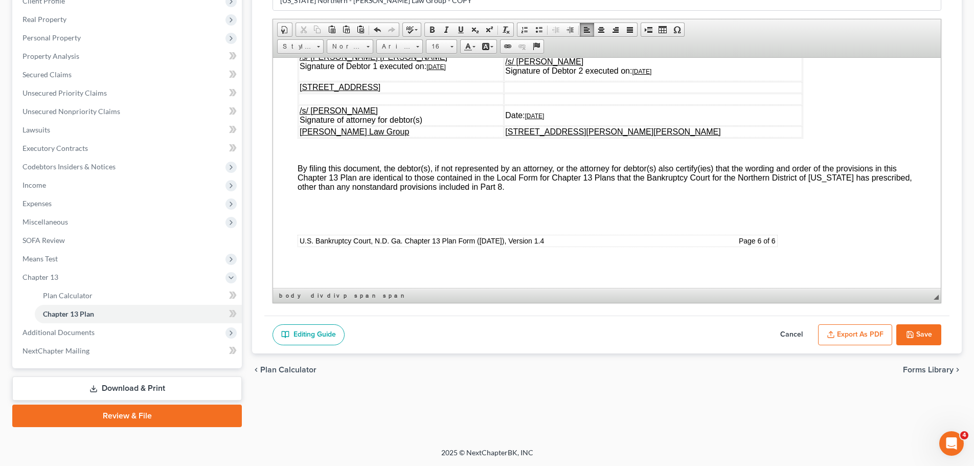
click at [851, 333] on button "Export as PDF" at bounding box center [855, 334] width 74 height 21
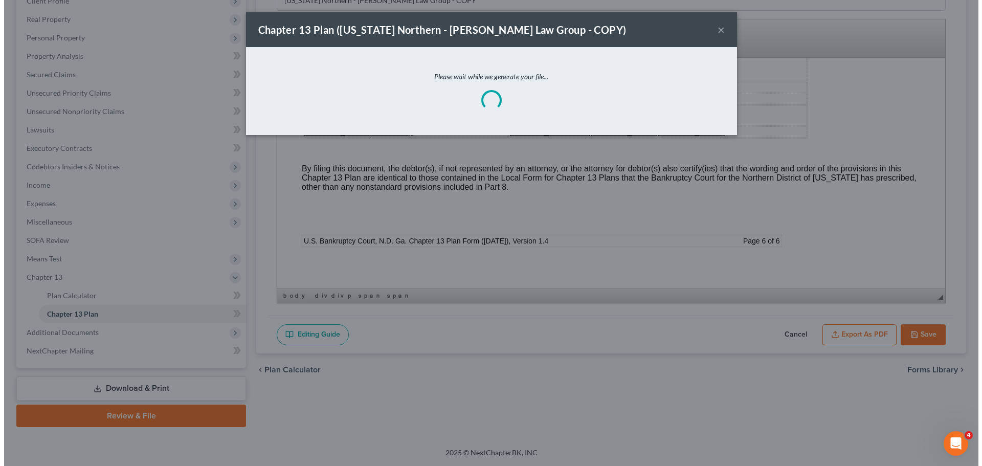
scroll to position [4716, 0]
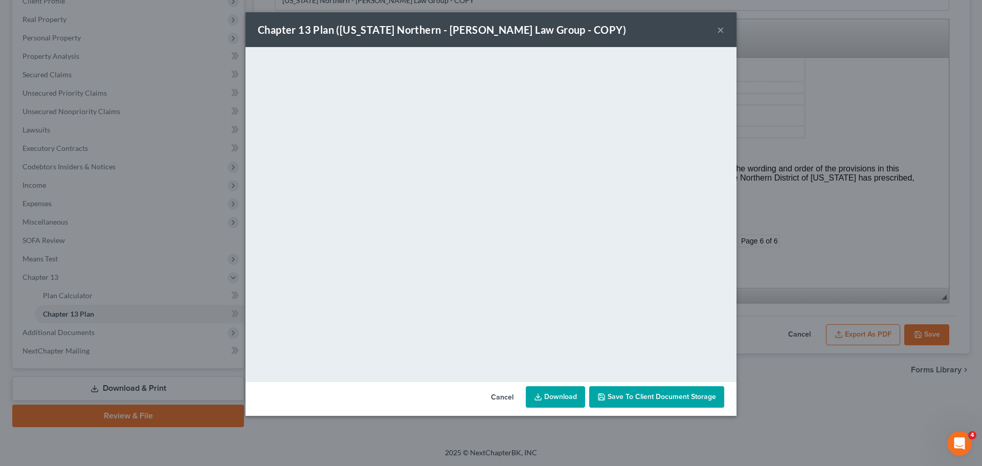
click at [634, 396] on span "Save to Client Document Storage" at bounding box center [662, 396] width 108 height 9
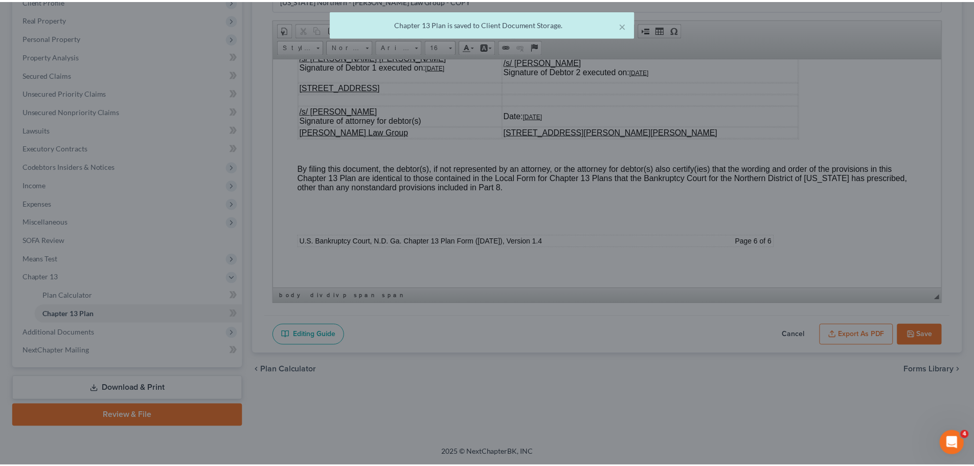
scroll to position [4725, 0]
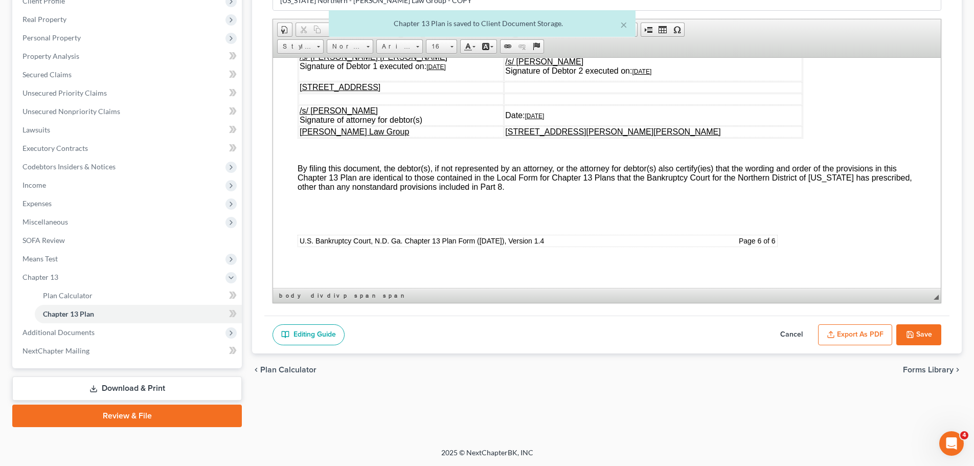
click at [925, 334] on button "Save" at bounding box center [919, 334] width 45 height 21
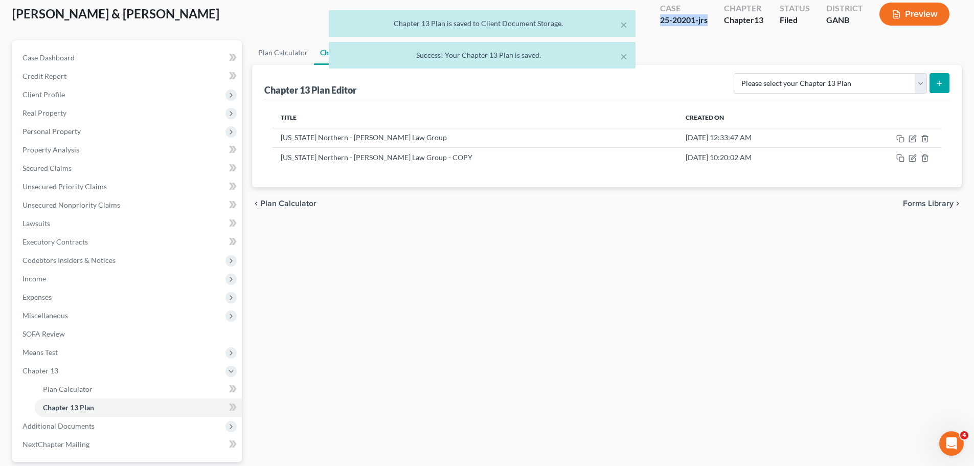
scroll to position [0, 0]
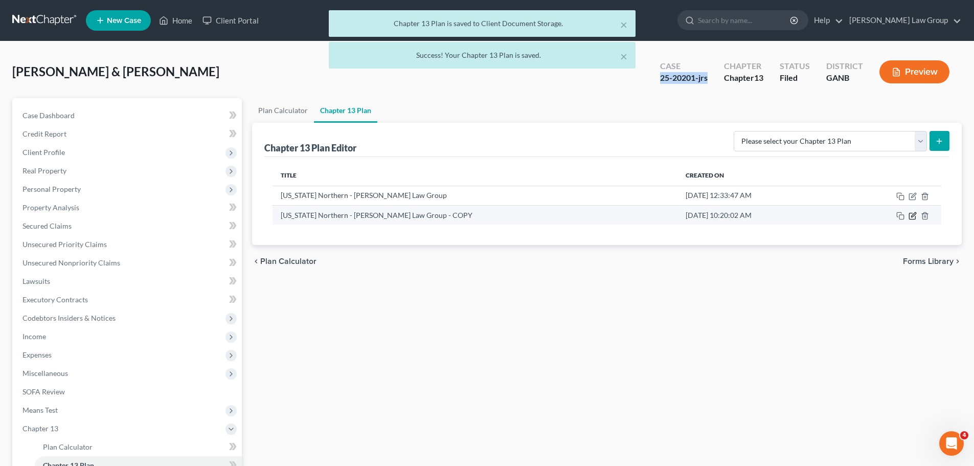
click at [912, 213] on icon "button" at bounding box center [913, 216] width 8 height 8
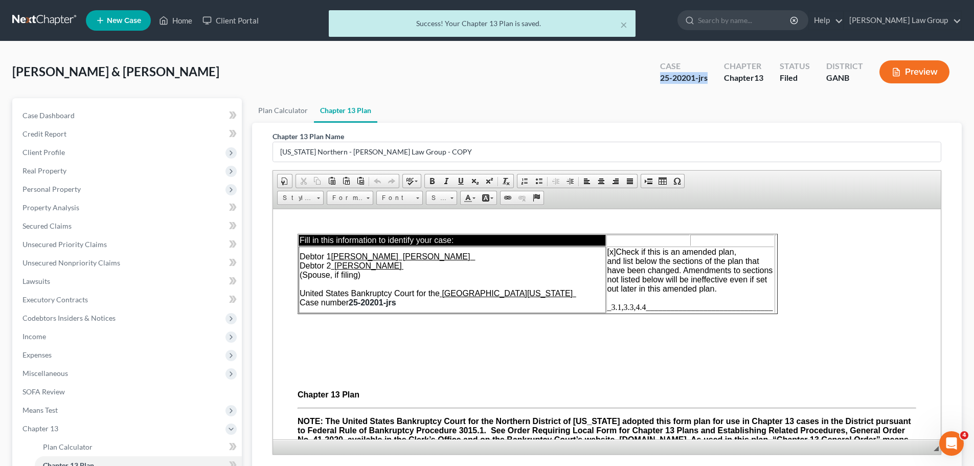
scroll to position [151, 0]
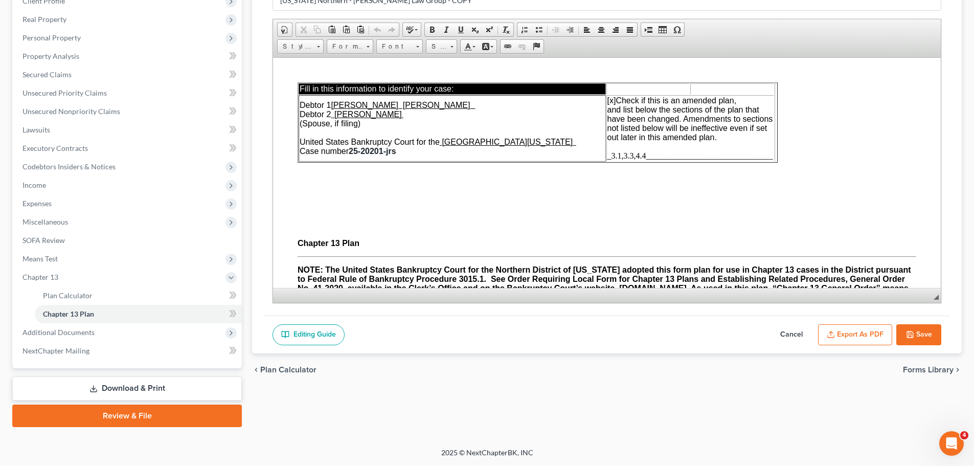
click at [843, 333] on button "Export as PDF" at bounding box center [855, 334] width 74 height 21
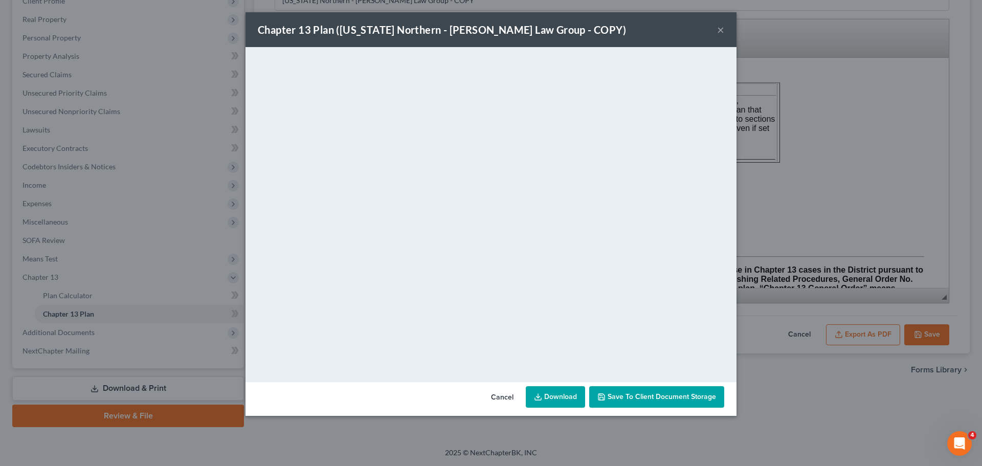
click at [561, 391] on link "Download" at bounding box center [555, 396] width 59 height 21
click at [644, 402] on button "Save to Client Document Storage" at bounding box center [656, 396] width 135 height 21
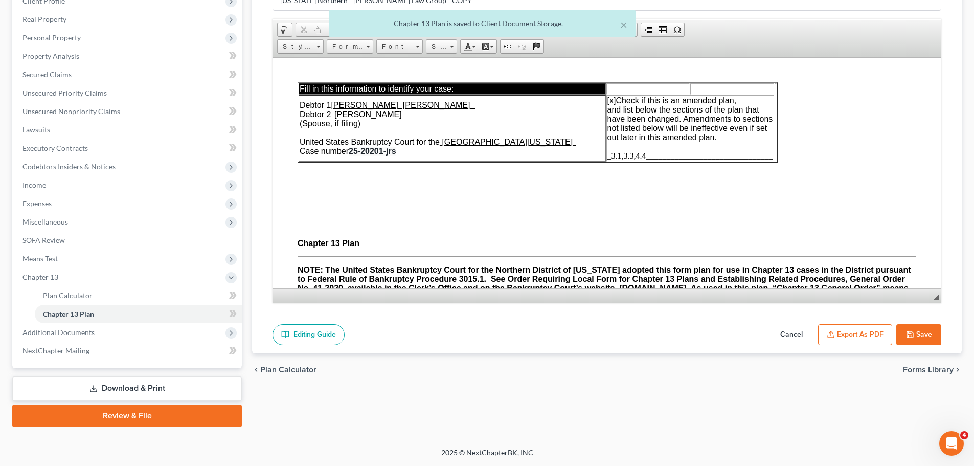
click at [915, 329] on button "Save" at bounding box center [919, 334] width 45 height 21
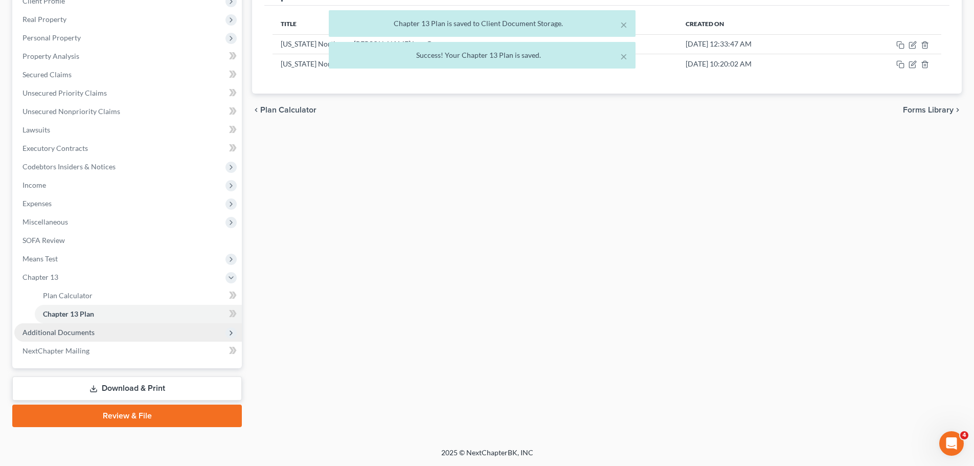
click at [147, 335] on span "Additional Documents" at bounding box center [128, 332] width 228 height 18
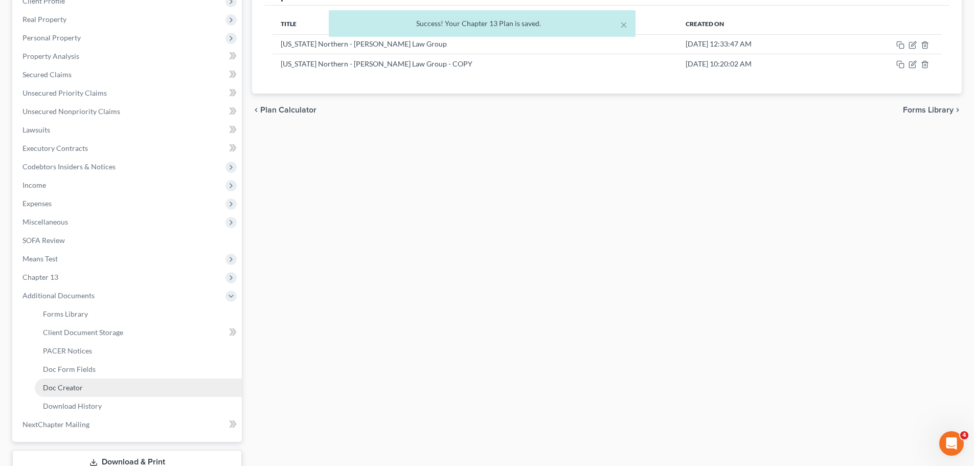
click at [101, 390] on link "Doc Creator" at bounding box center [138, 387] width 207 height 18
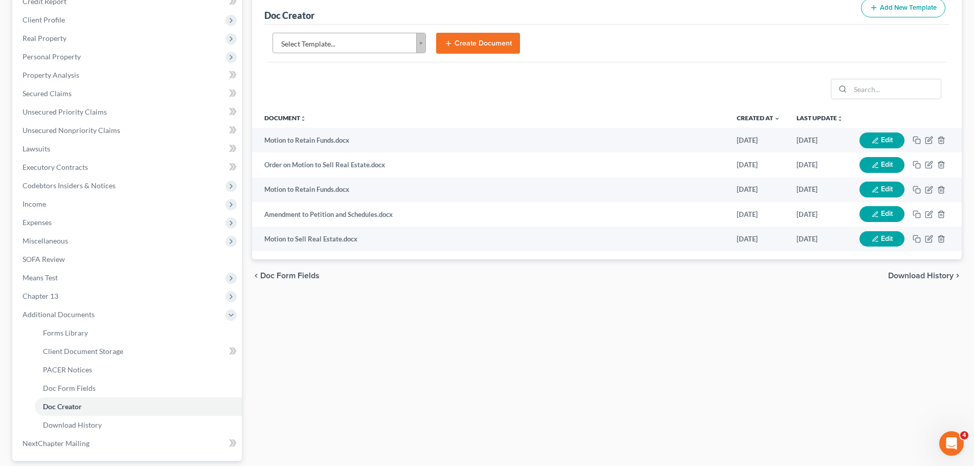
scroll to position [225, 0]
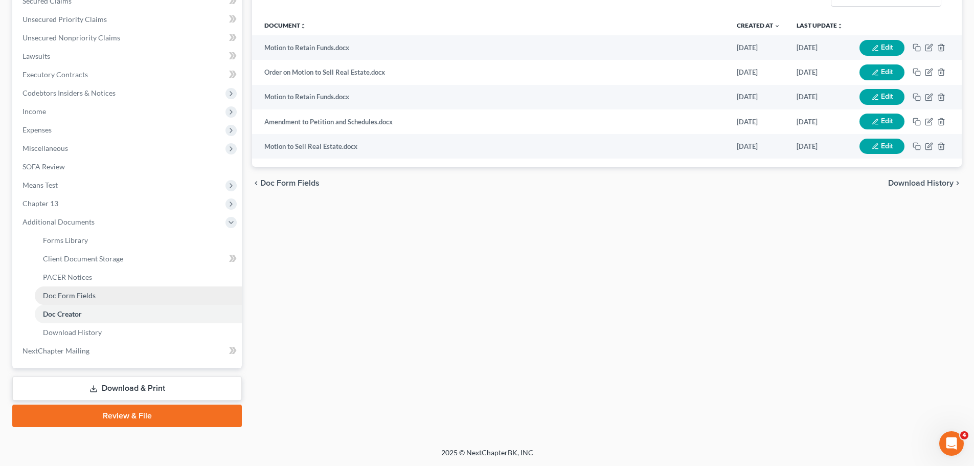
click at [94, 295] on link "Doc Form Fields" at bounding box center [138, 295] width 207 height 18
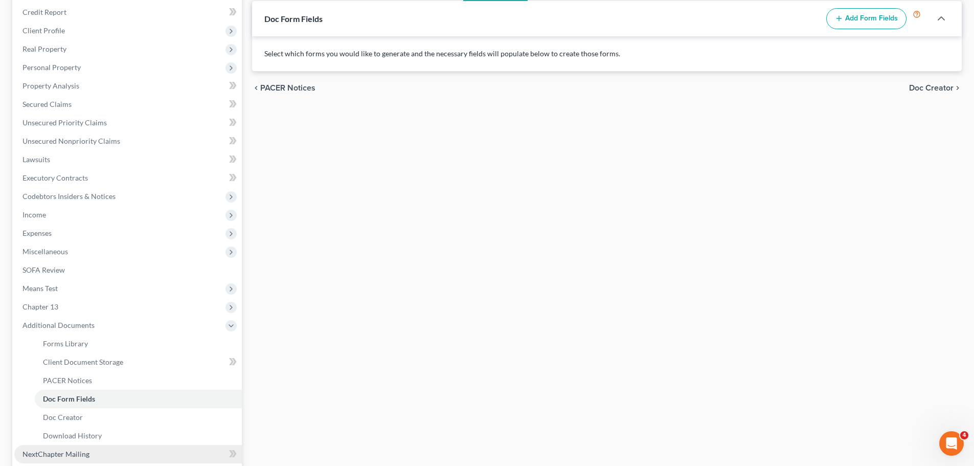
scroll to position [225, 0]
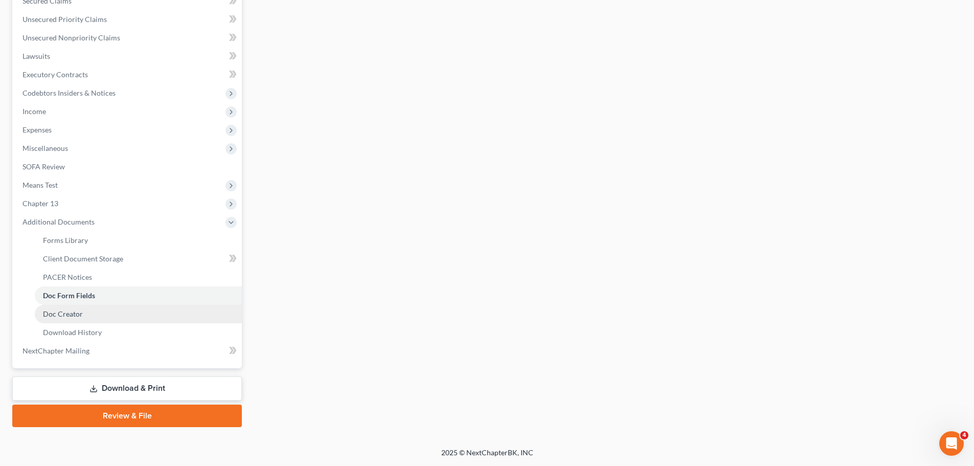
click at [80, 309] on span "Doc Creator" at bounding box center [63, 313] width 40 height 9
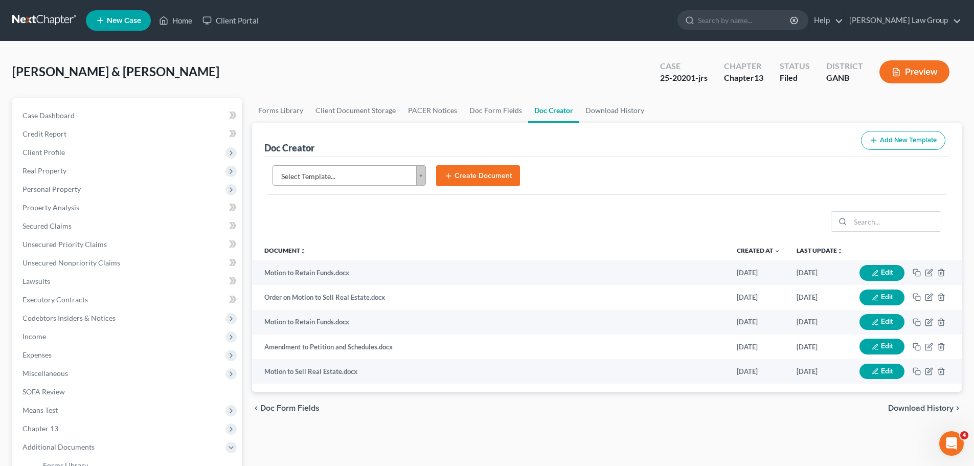
click at [415, 176] on body "Home New Case Client Portal [PERSON_NAME] Law Group [EMAIL_ADDRESS][DOMAIN_NAME…" at bounding box center [487, 345] width 974 height 691
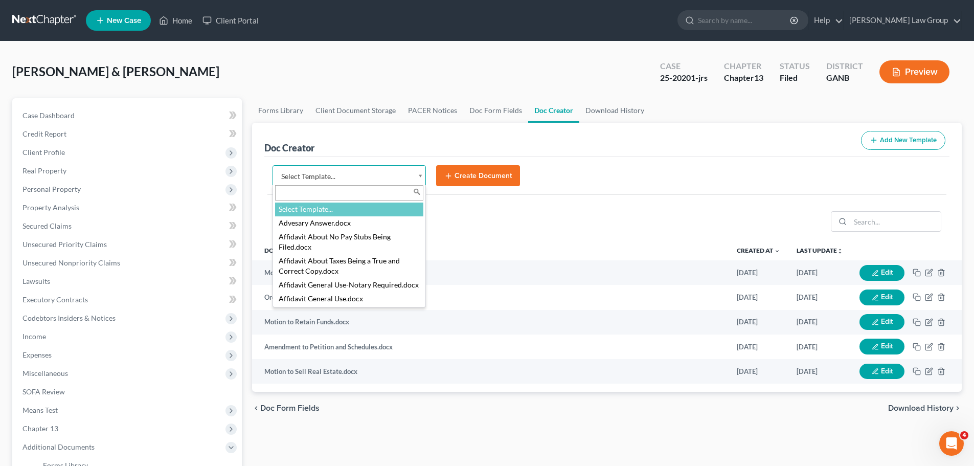
click at [332, 192] on input "text" at bounding box center [349, 192] width 148 height 15
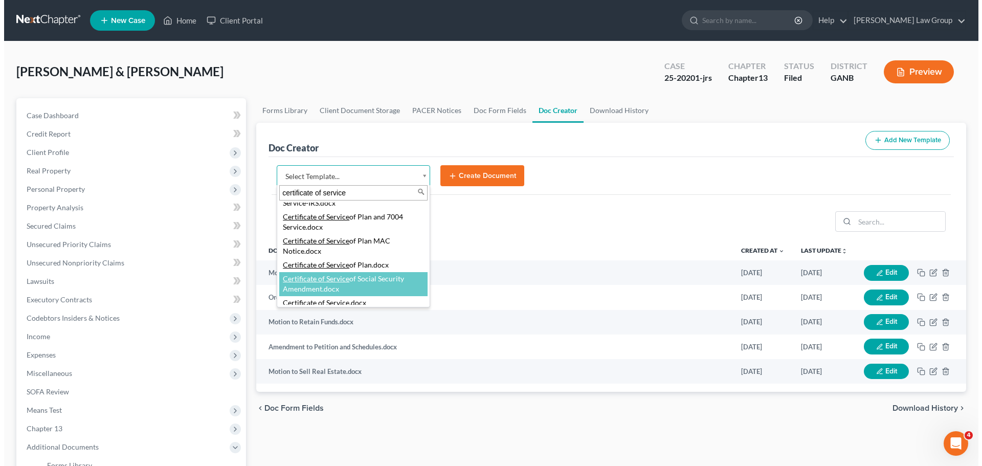
scroll to position [103, 0]
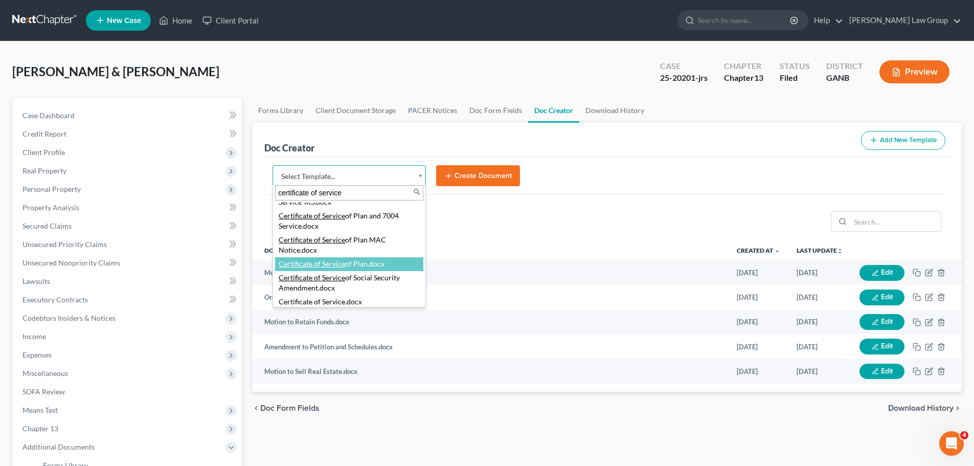
type input "certificate of service"
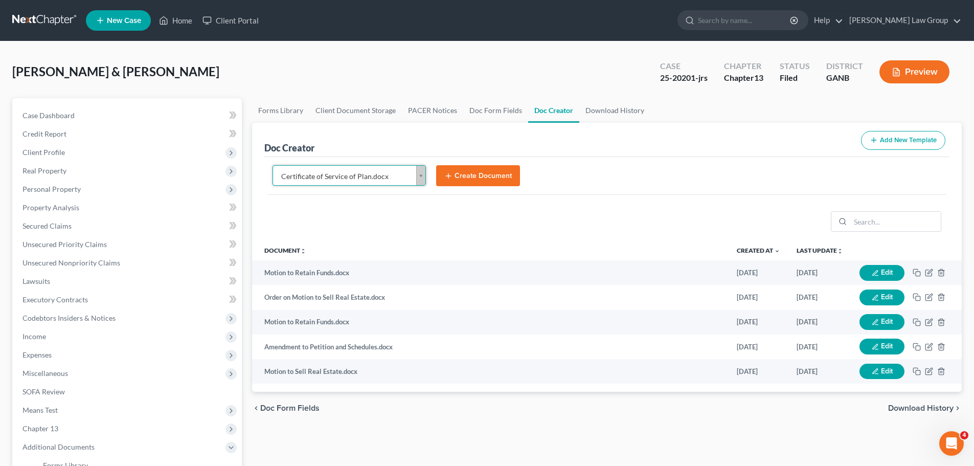
select select "111545"
click at [480, 171] on button "Create Document" at bounding box center [478, 175] width 84 height 21
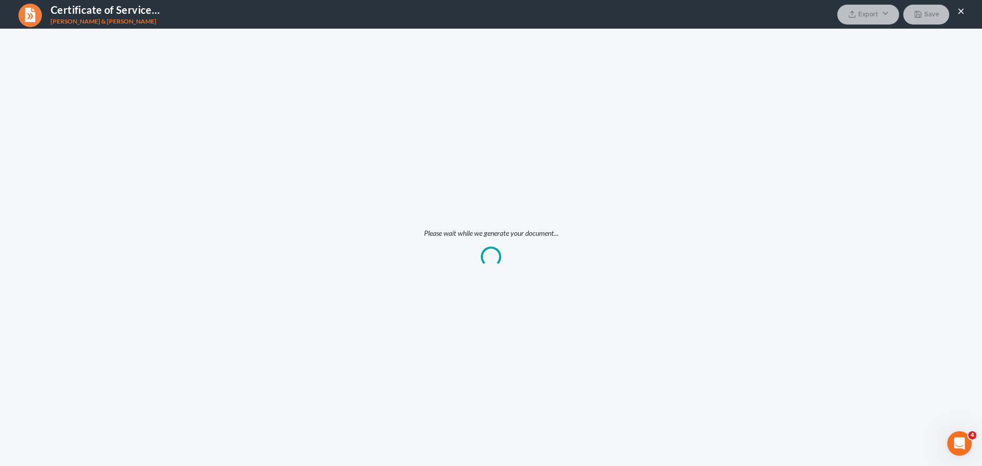
scroll to position [0, 0]
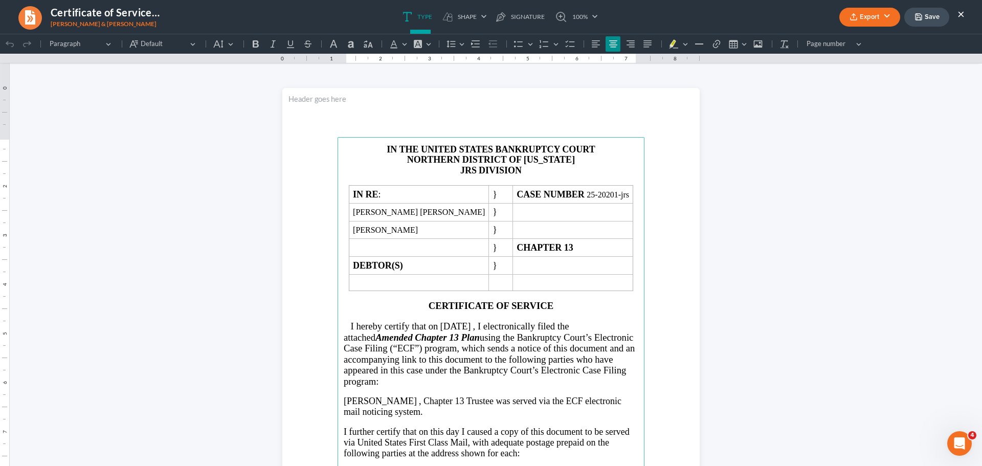
click at [479, 163] on span "NORTHERN DISTRICT OF [US_STATE]" at bounding box center [491, 159] width 168 height 10
click at [473, 170] on p "JRS DIVISION" at bounding box center [491, 170] width 295 height 11
drag, startPoint x: 472, startPoint y: 171, endPoint x: 454, endPoint y: 173, distance: 18.5
click at [454, 173] on p "JRS DIVISION" at bounding box center [491, 170] width 295 height 11
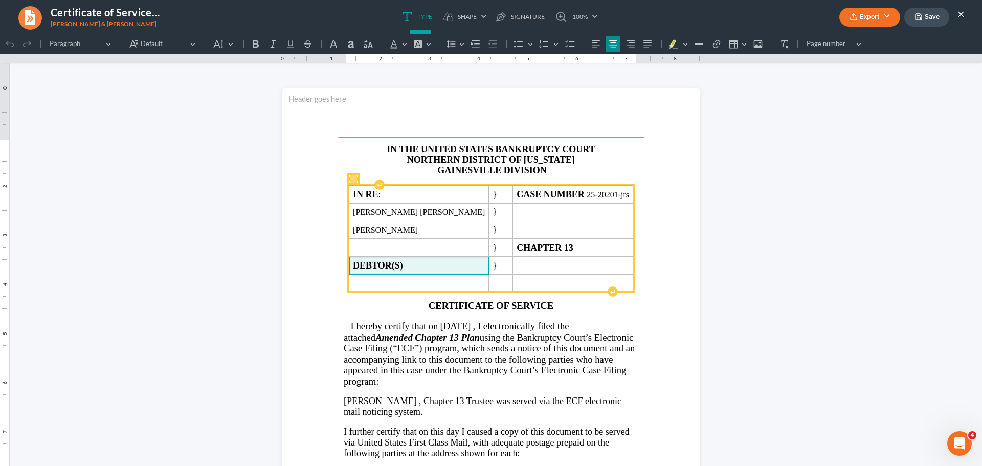
click at [403, 266] on strong "DEBTOR(S)" at bounding box center [378, 265] width 50 height 10
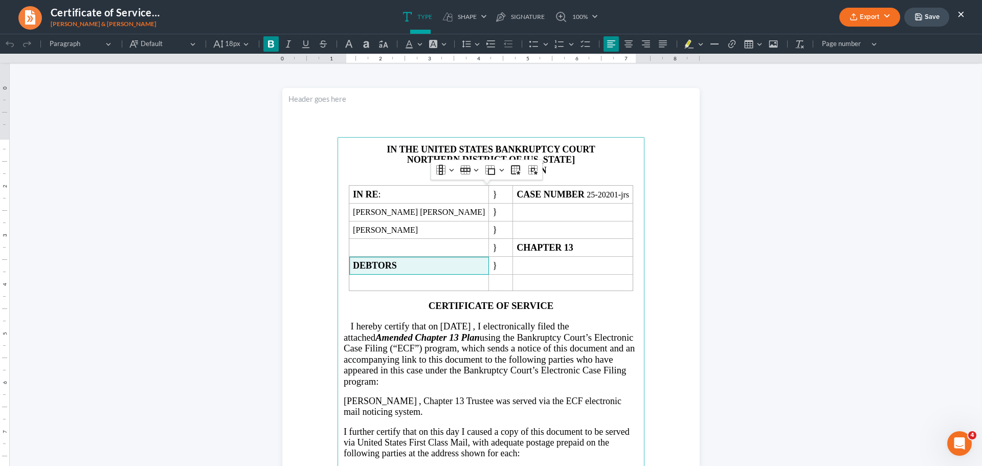
click html "1.00 10.00 0 1 1 2 2 3 3 4 4 5 5 6 6 7 7 8 8 9 9 10 10 11 11 Undo (Ctrl+Z) Undo…"
click at [860, 20] on button "Export" at bounding box center [869, 17] width 61 height 19
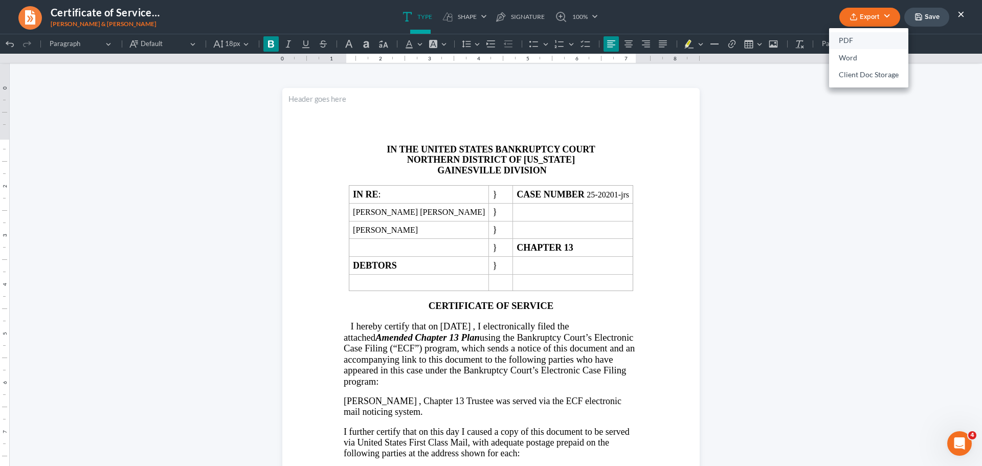
click at [856, 41] on link "PDF" at bounding box center [868, 40] width 79 height 17
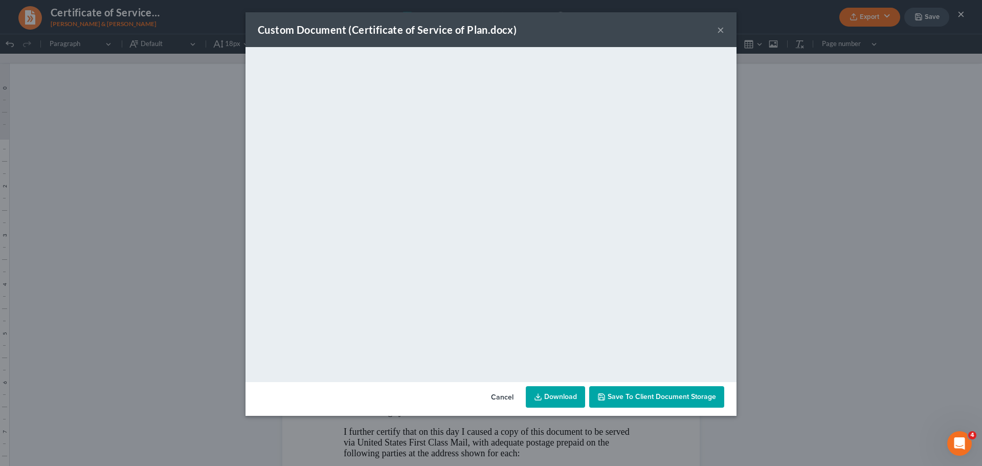
click at [570, 394] on link "Download" at bounding box center [555, 396] width 59 height 21
click at [644, 400] on button "Save to Client Document Storage" at bounding box center [656, 396] width 135 height 21
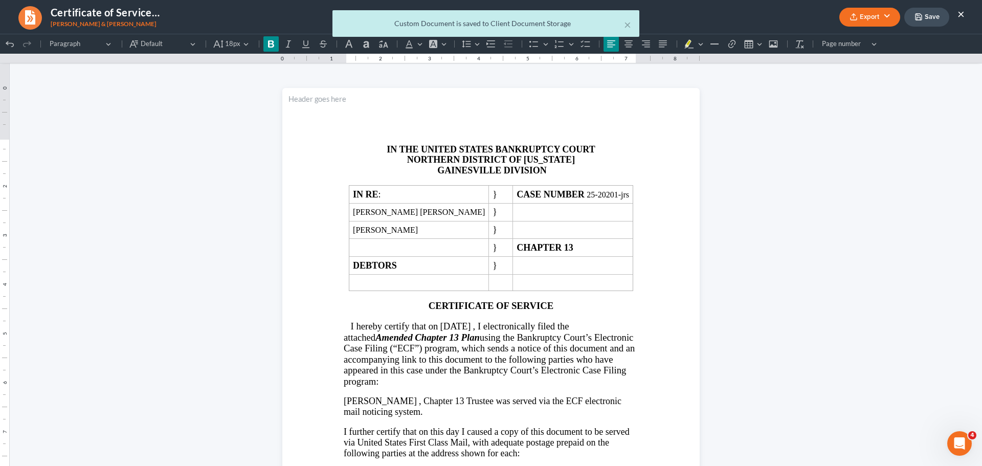
click at [926, 17] on div "× Custom Document is saved to Client Document Storage" at bounding box center [486, 26] width 982 height 32
click at [626, 24] on button "×" at bounding box center [627, 24] width 7 height 12
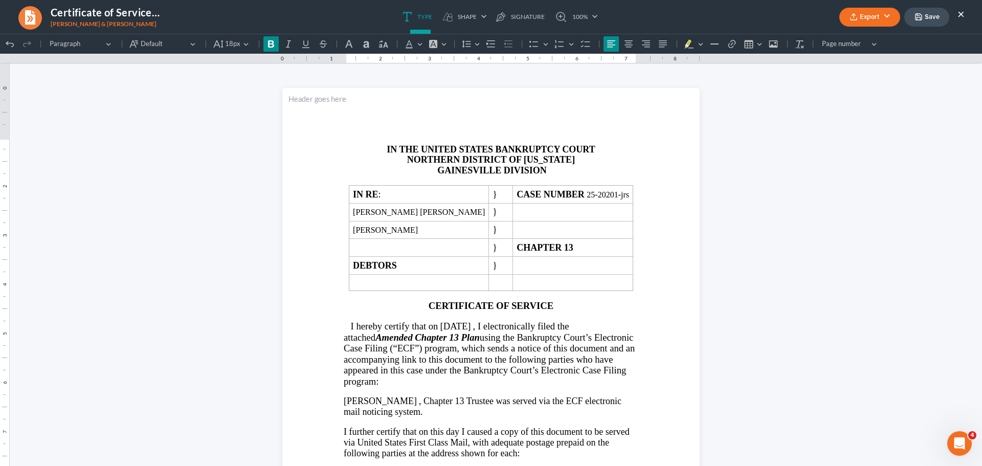
click at [962, 13] on button "×" at bounding box center [960, 14] width 7 height 12
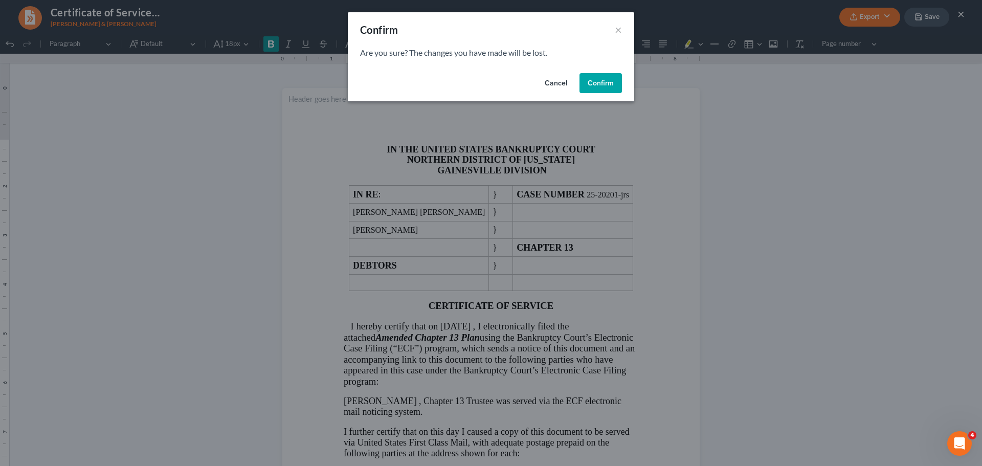
click at [595, 83] on button "Confirm" at bounding box center [600, 83] width 42 height 20
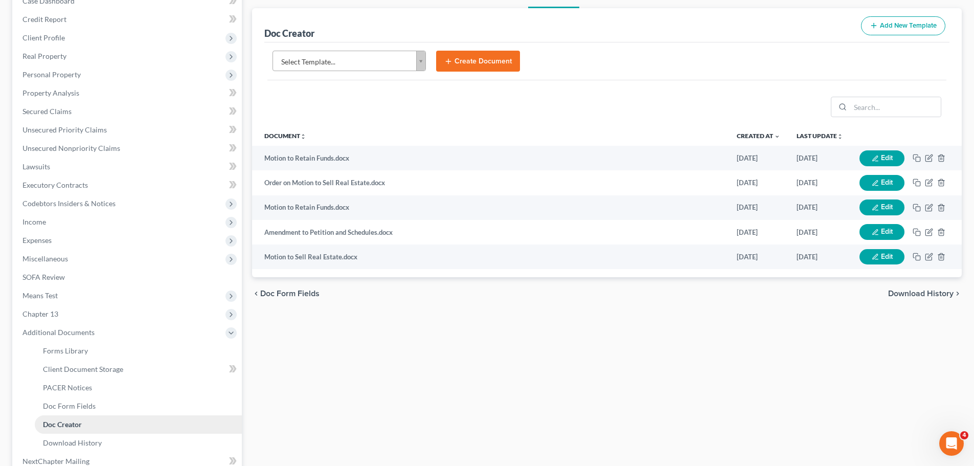
scroll to position [205, 0]
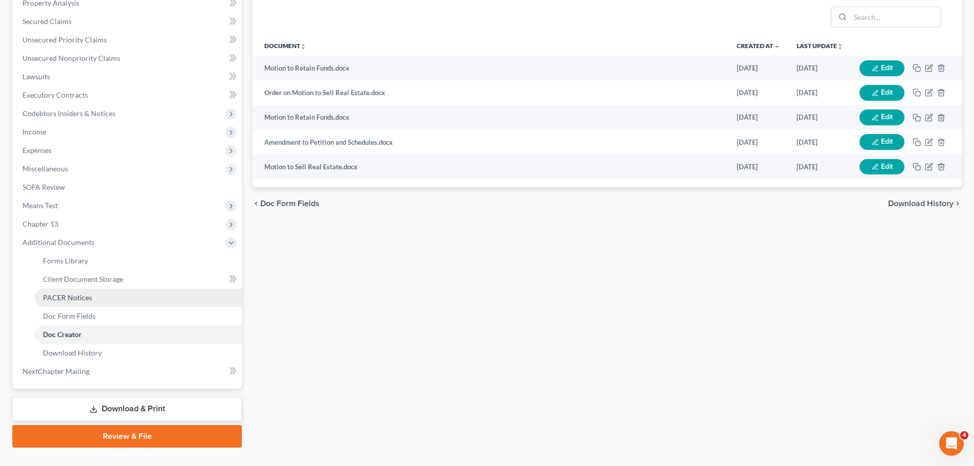
click at [100, 292] on link "PACER Notices" at bounding box center [138, 297] width 207 height 18
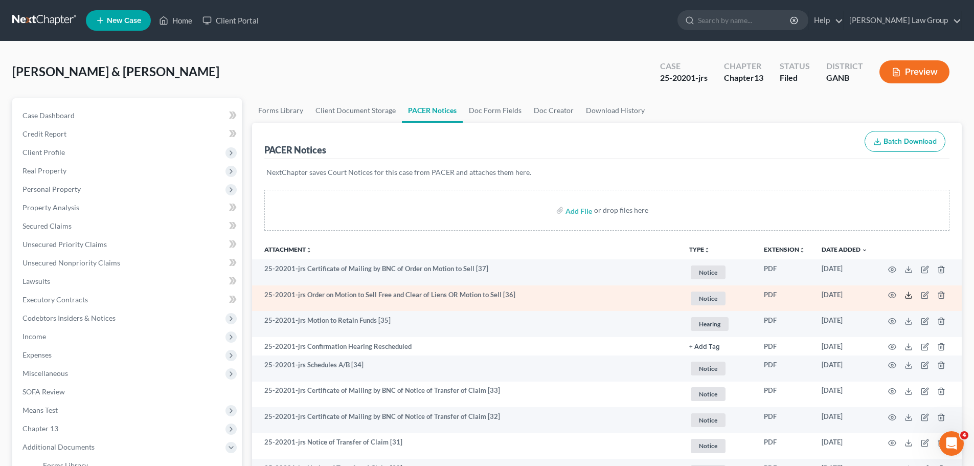
click at [906, 295] on icon at bounding box center [909, 295] width 8 height 8
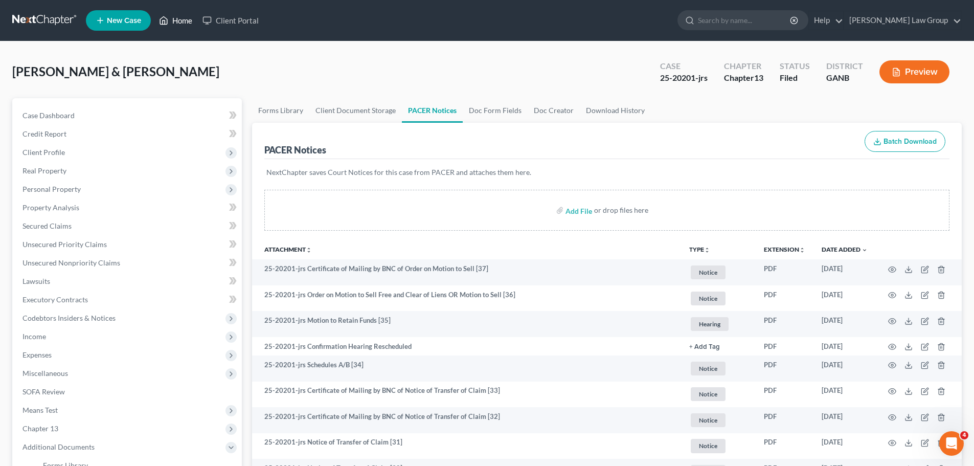
click at [184, 19] on link "Home" at bounding box center [175, 20] width 43 height 18
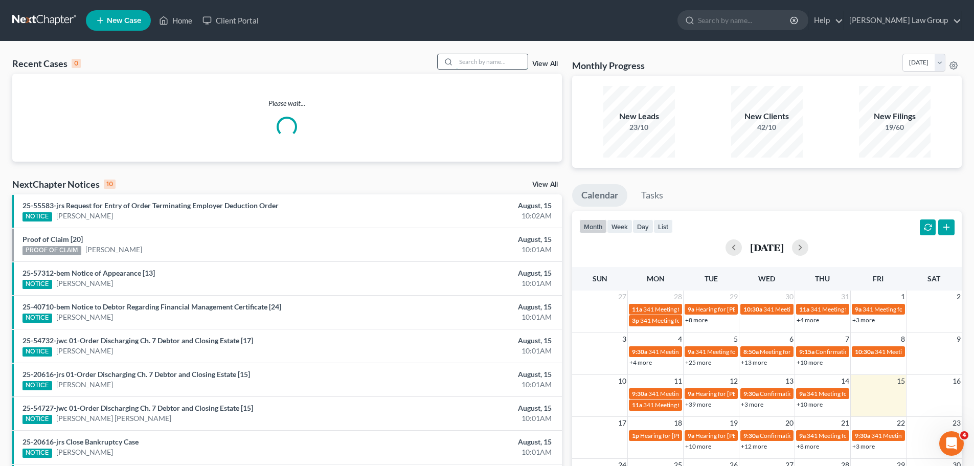
click at [485, 62] on input "search" at bounding box center [492, 61] width 72 height 15
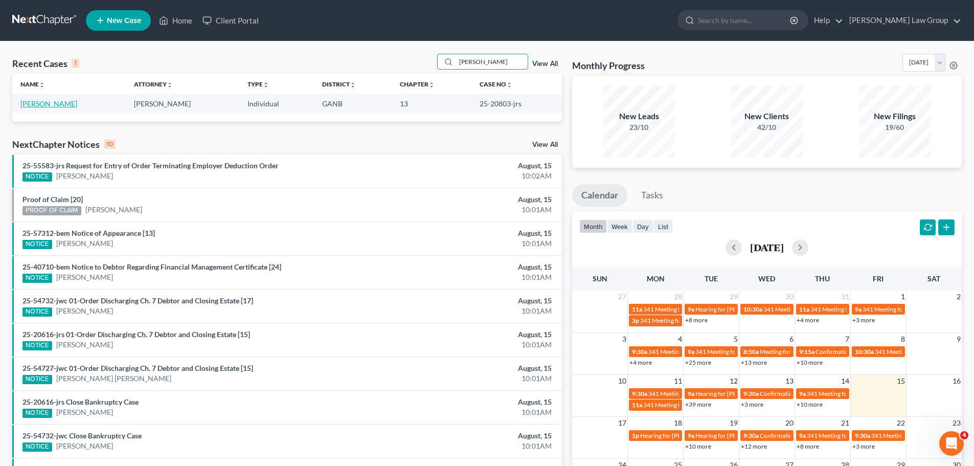
type input "[PERSON_NAME]"
click at [48, 102] on link "[PERSON_NAME]" at bounding box center [48, 103] width 57 height 9
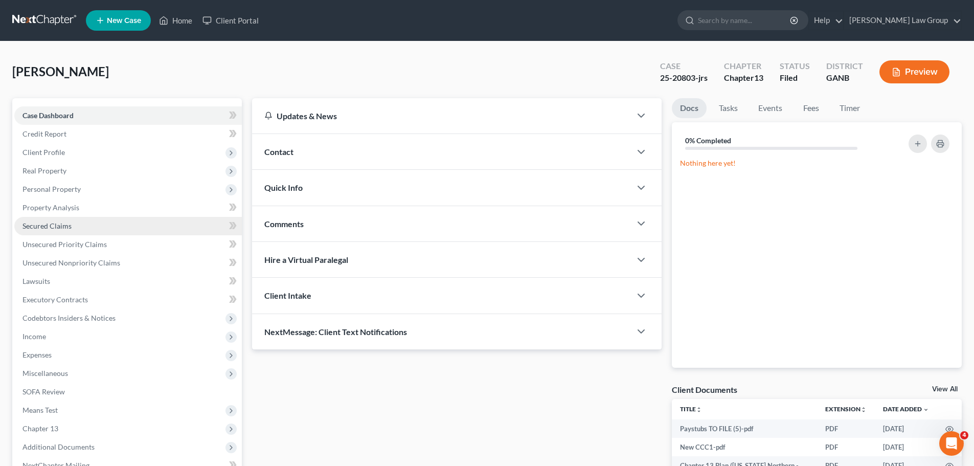
click at [80, 224] on link "Secured Claims" at bounding box center [128, 226] width 228 height 18
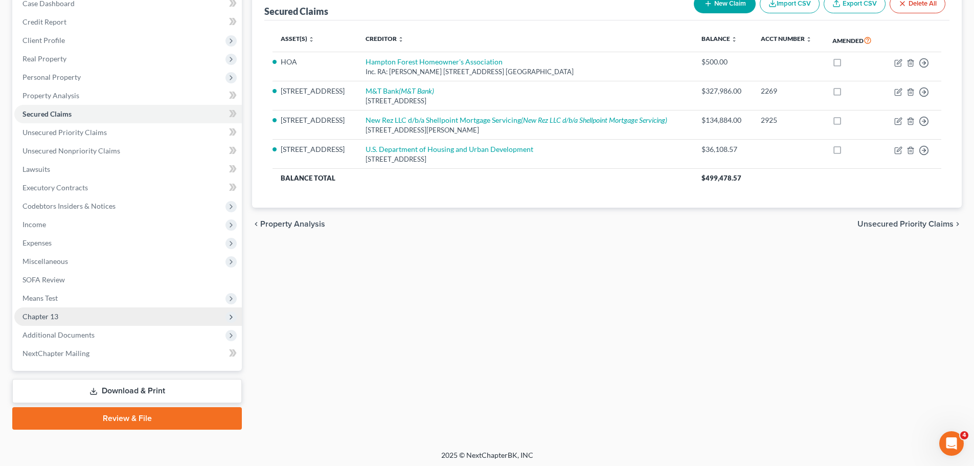
scroll to position [115, 0]
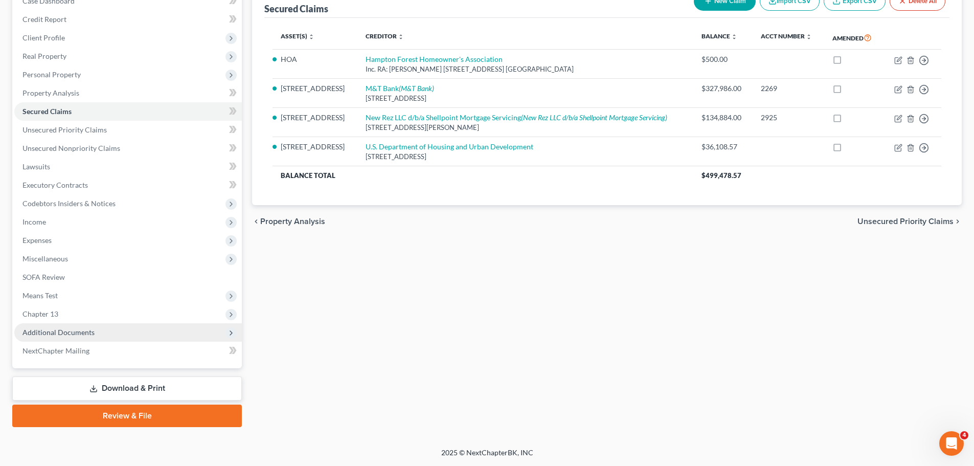
click at [100, 332] on span "Additional Documents" at bounding box center [128, 332] width 228 height 18
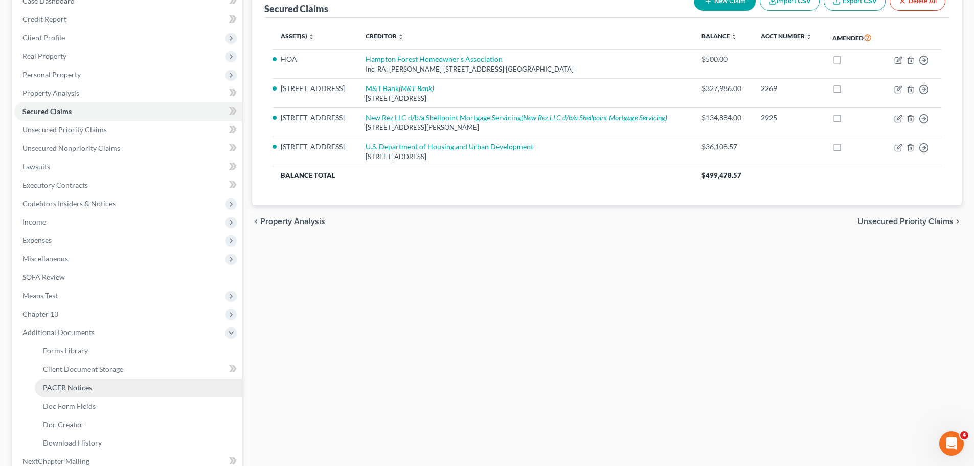
click at [102, 389] on link "PACER Notices" at bounding box center [138, 387] width 207 height 18
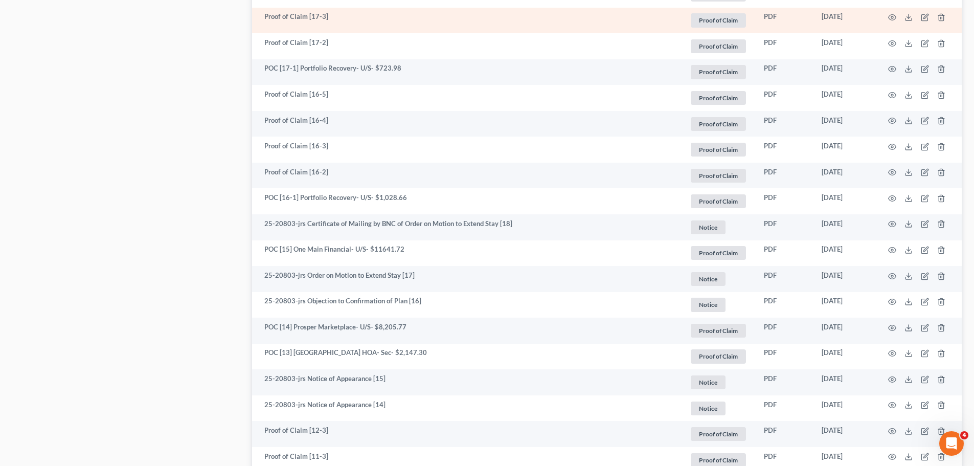
scroll to position [972, 0]
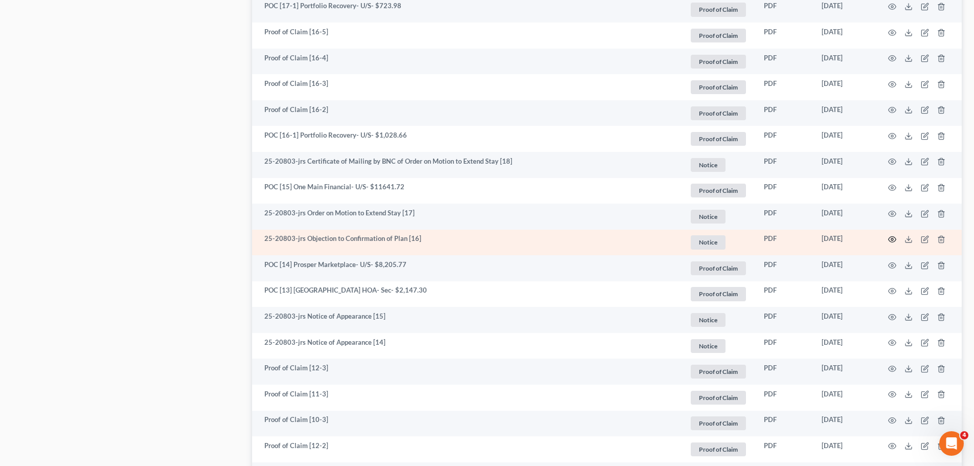
click at [895, 241] on icon "button" at bounding box center [892, 239] width 8 height 8
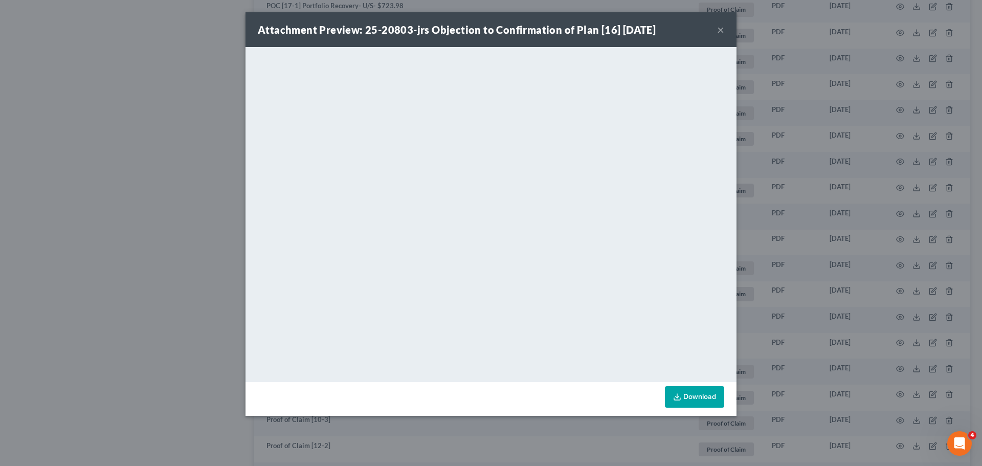
click at [719, 29] on button "×" at bounding box center [720, 30] width 7 height 12
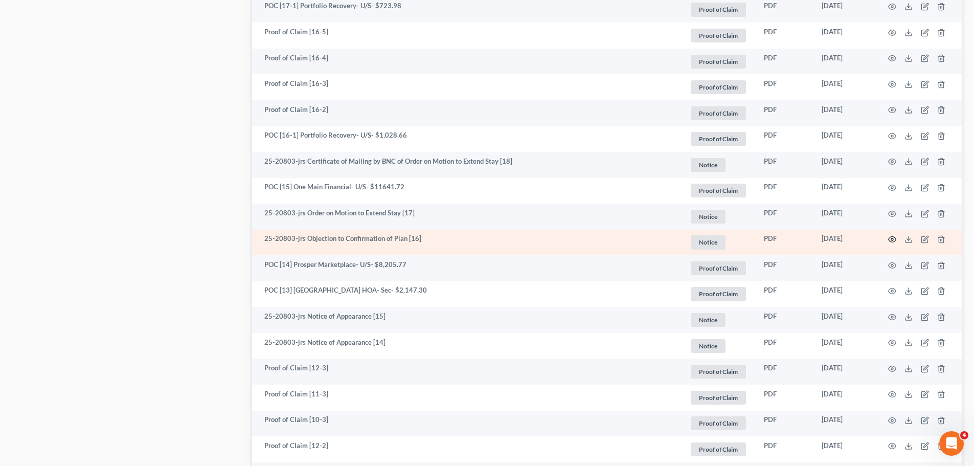
click at [893, 240] on circle "button" at bounding box center [892, 239] width 2 height 2
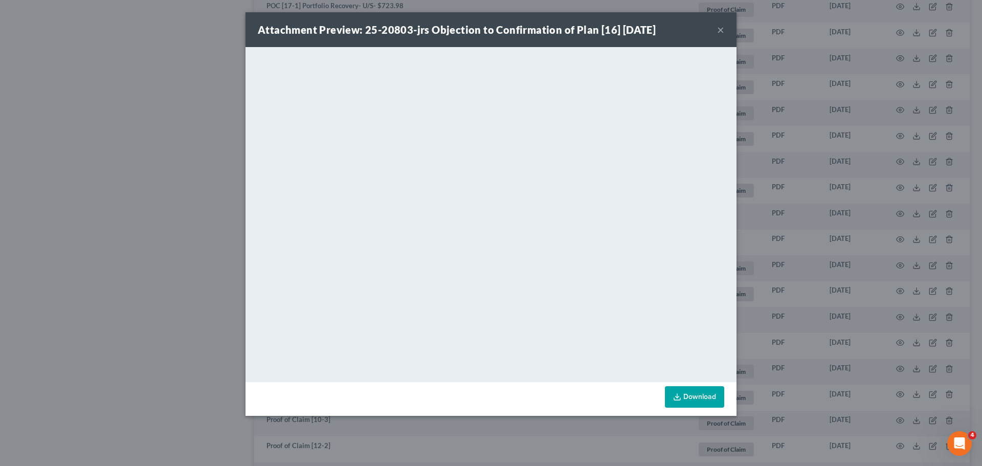
click at [718, 30] on button "×" at bounding box center [720, 30] width 7 height 12
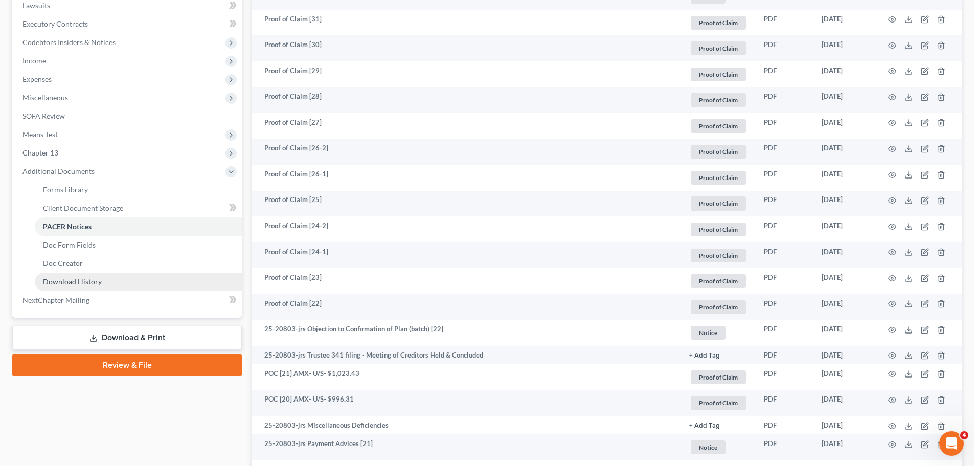
scroll to position [153, 0]
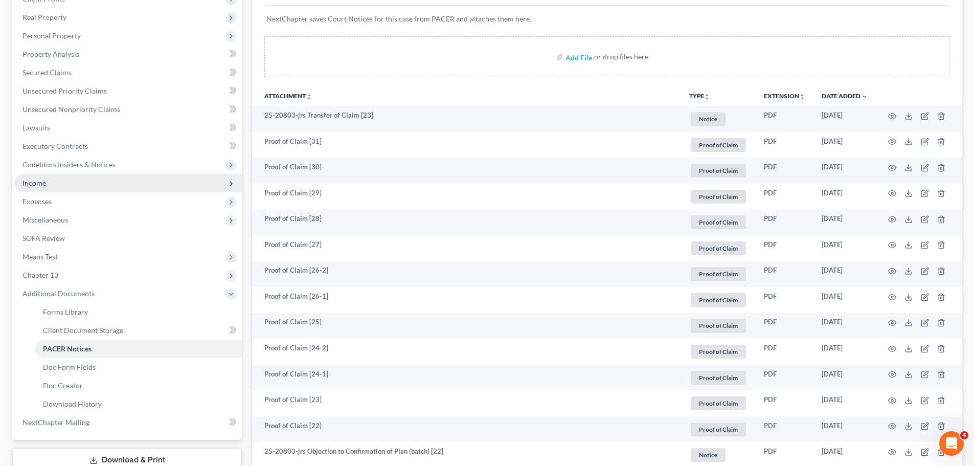
click at [66, 188] on span "Income" at bounding box center [128, 183] width 228 height 18
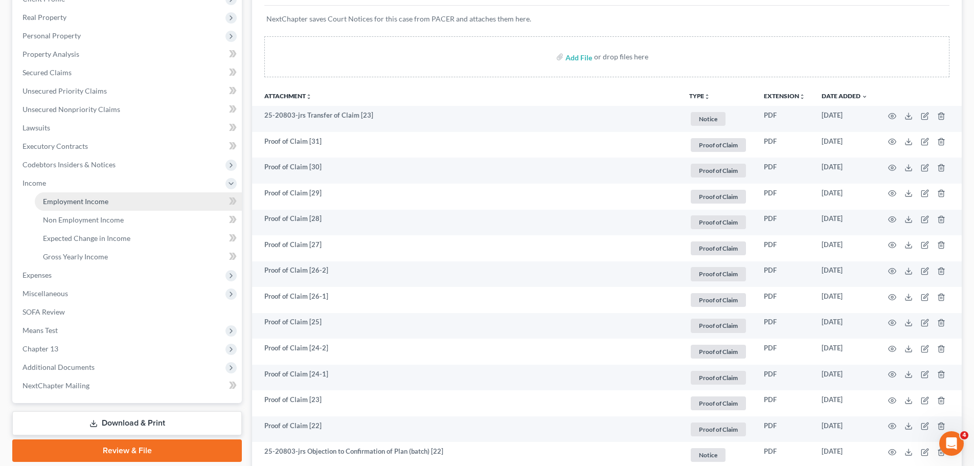
click at [99, 195] on link "Employment Income" at bounding box center [138, 201] width 207 height 18
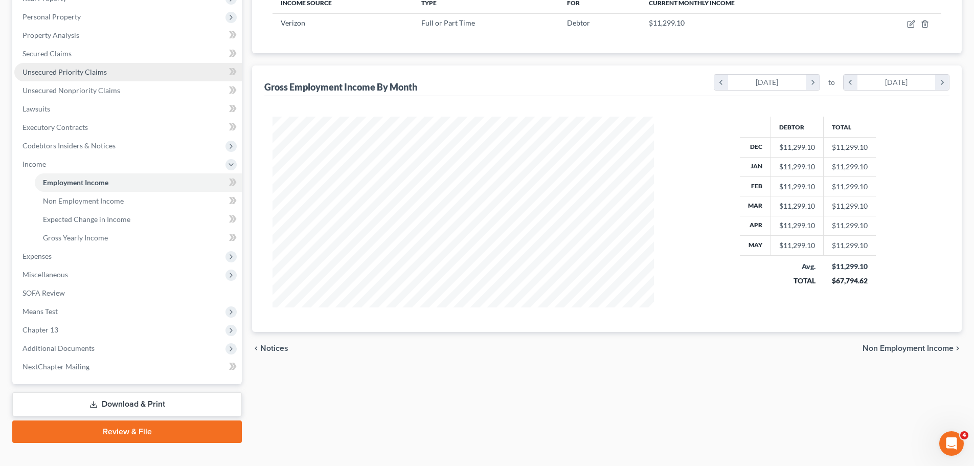
scroll to position [188, 0]
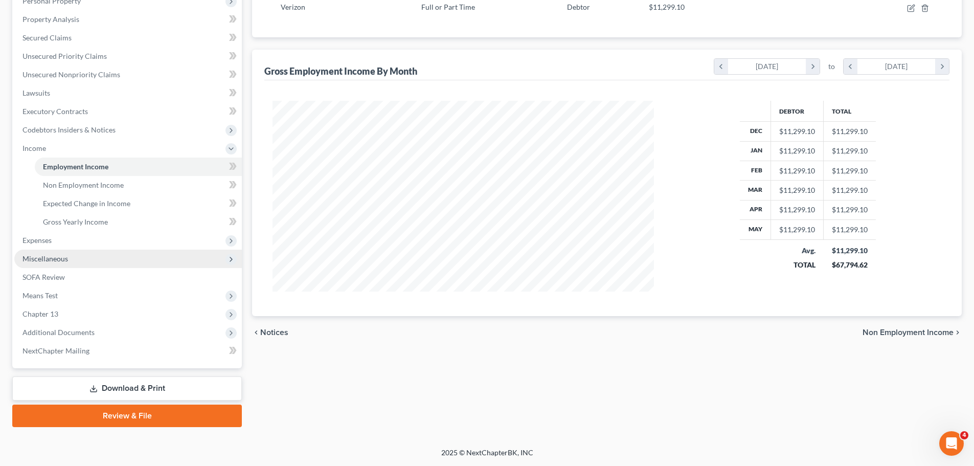
click at [154, 260] on span "Miscellaneous" at bounding box center [128, 259] width 228 height 18
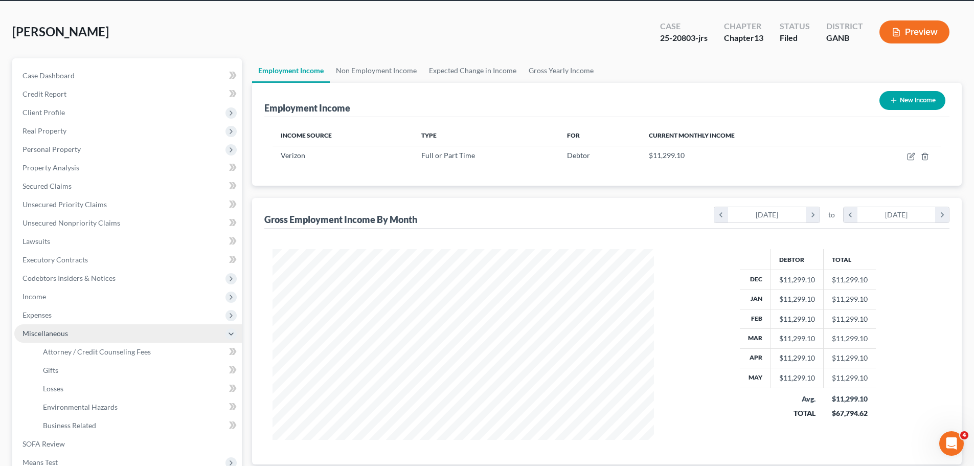
scroll to position [102, 0]
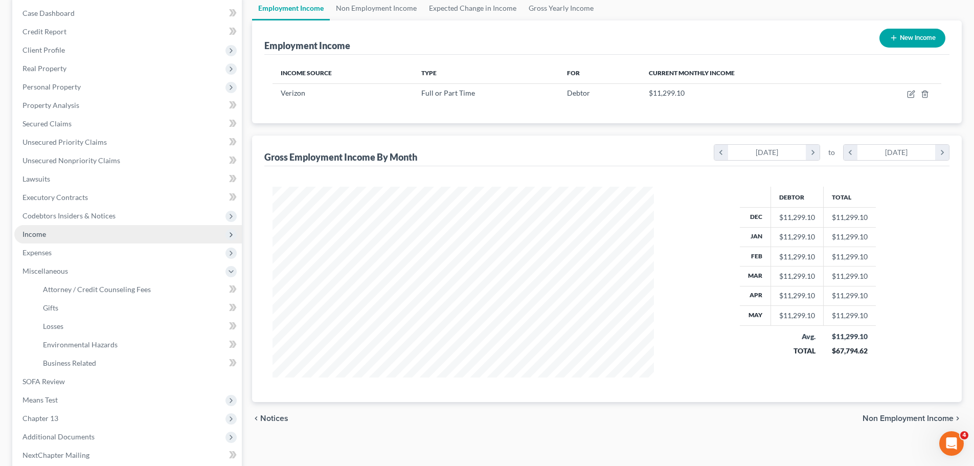
click at [64, 233] on span "Income" at bounding box center [128, 234] width 228 height 18
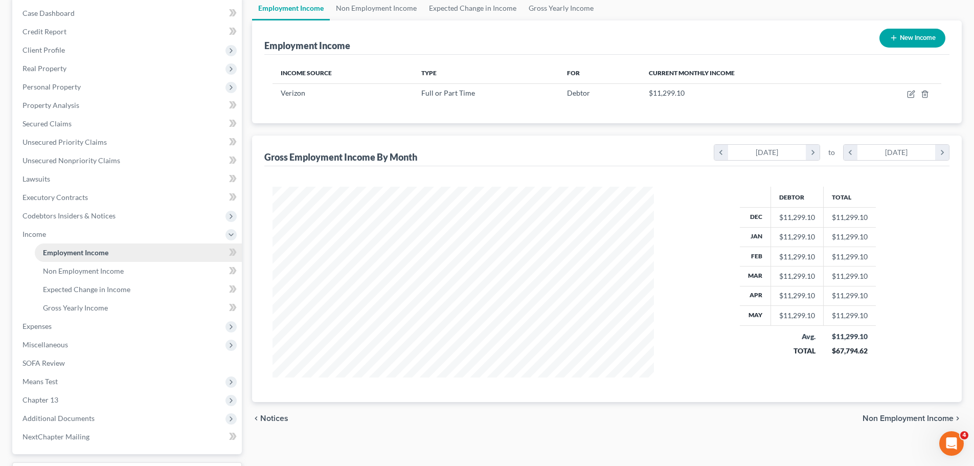
click at [137, 256] on link "Employment Income" at bounding box center [138, 252] width 207 height 18
click at [145, 269] on link "Non Employment Income" at bounding box center [138, 271] width 207 height 18
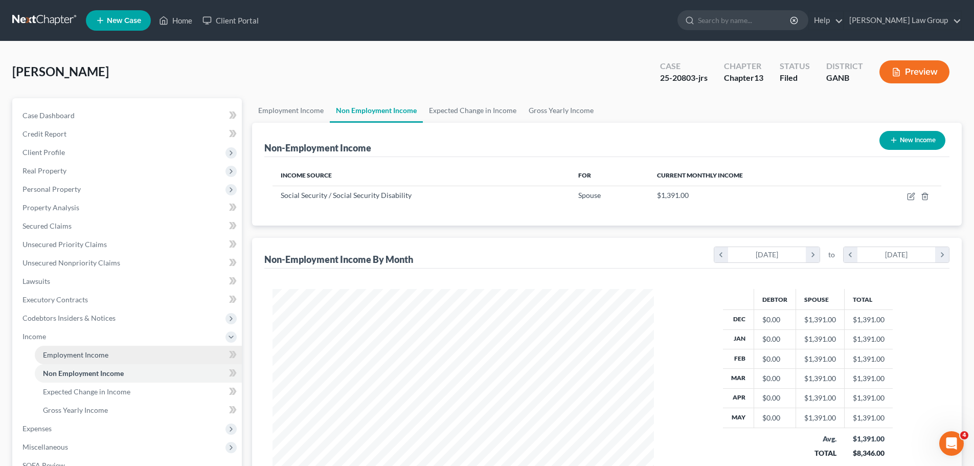
scroll to position [191, 402]
click at [126, 347] on link "Employment Income" at bounding box center [138, 355] width 207 height 18
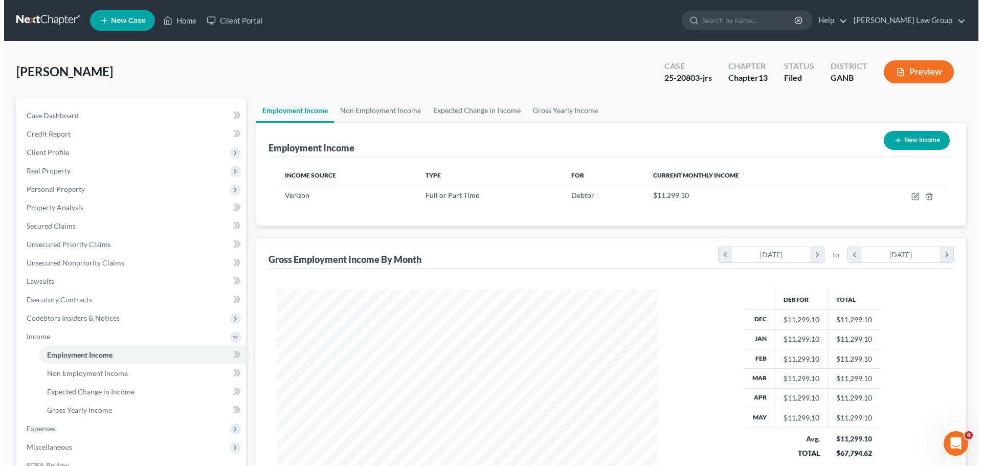
scroll to position [191, 402]
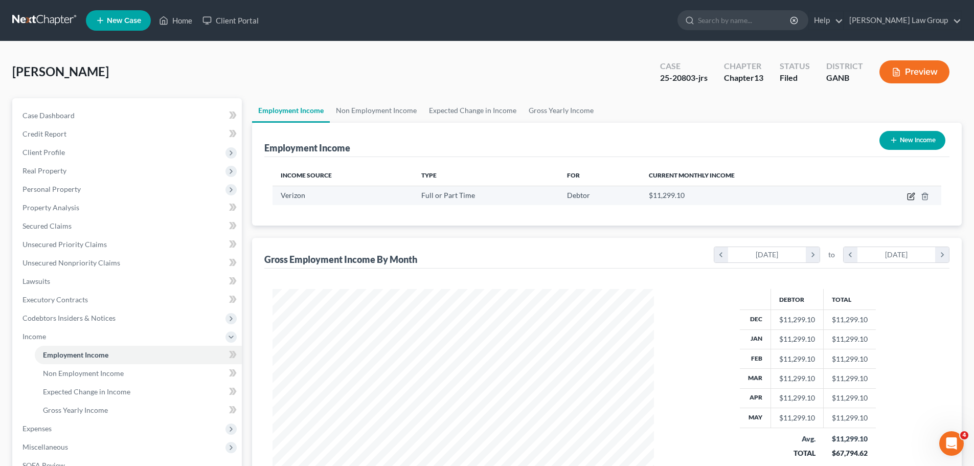
click at [912, 197] on icon "button" at bounding box center [911, 196] width 8 height 8
select select "0"
select select "10"
select select "2"
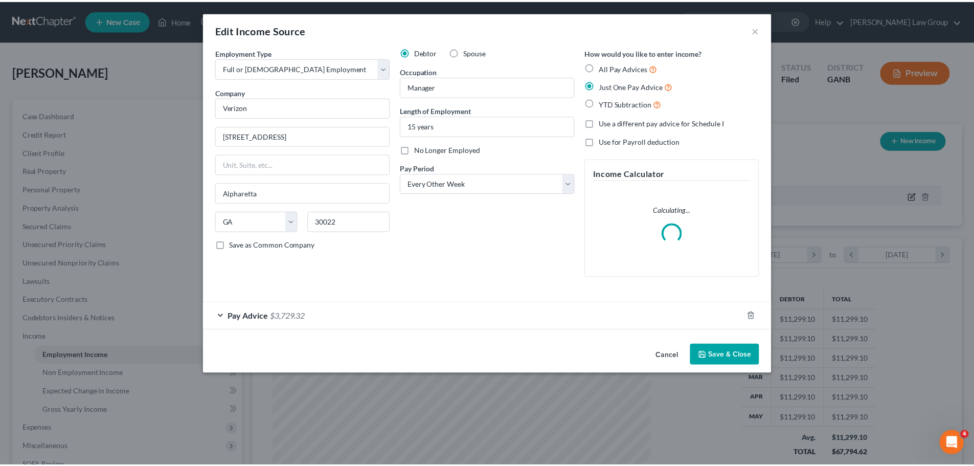
scroll to position [192, 406]
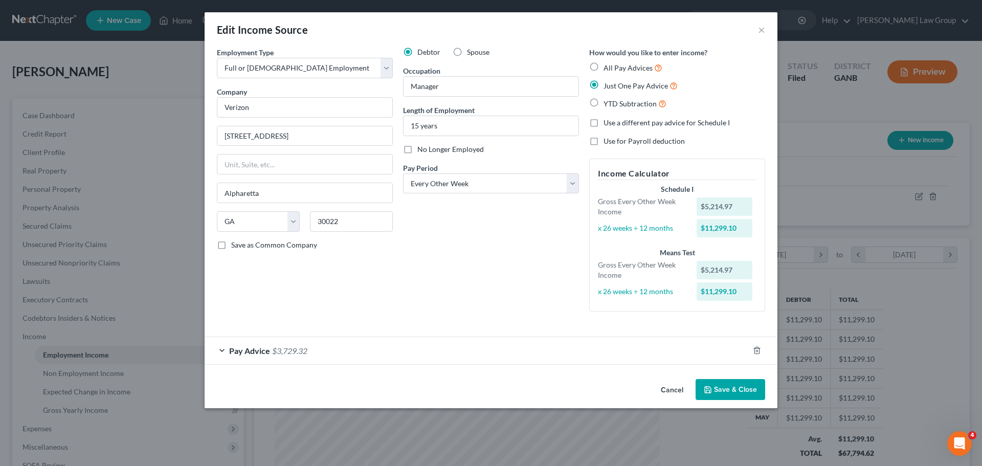
click at [734, 350] on div "Edit Income Source × Employment Type * Select Full or [DEMOGRAPHIC_DATA] Employ…" at bounding box center [491, 210] width 573 height 396
click at [732, 389] on button "Save & Close" at bounding box center [731, 389] width 70 height 21
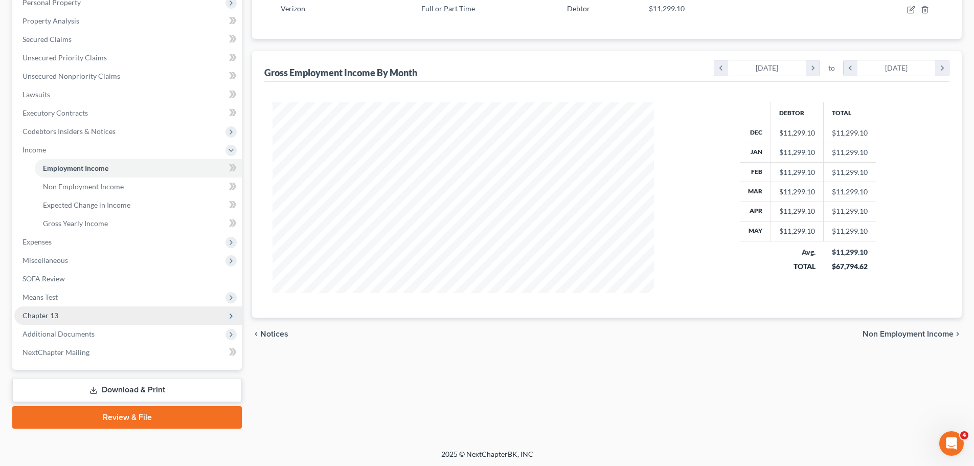
scroll to position [188, 0]
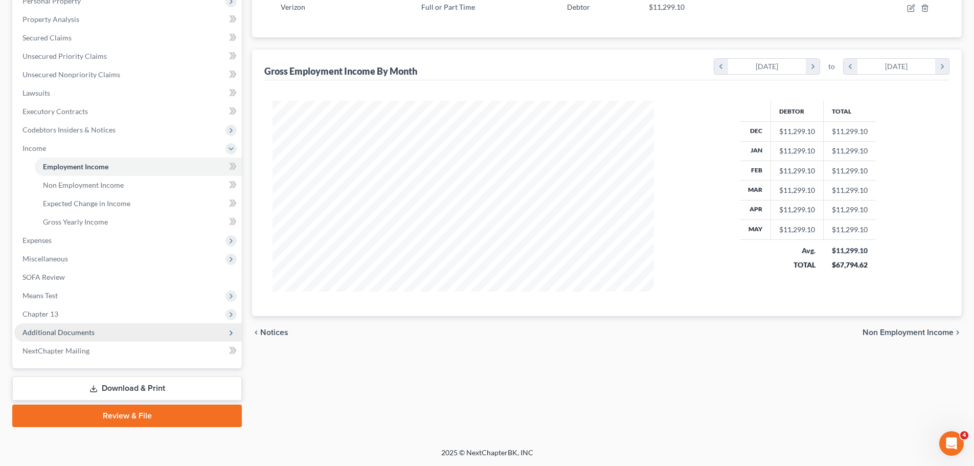
click at [96, 337] on span "Additional Documents" at bounding box center [128, 332] width 228 height 18
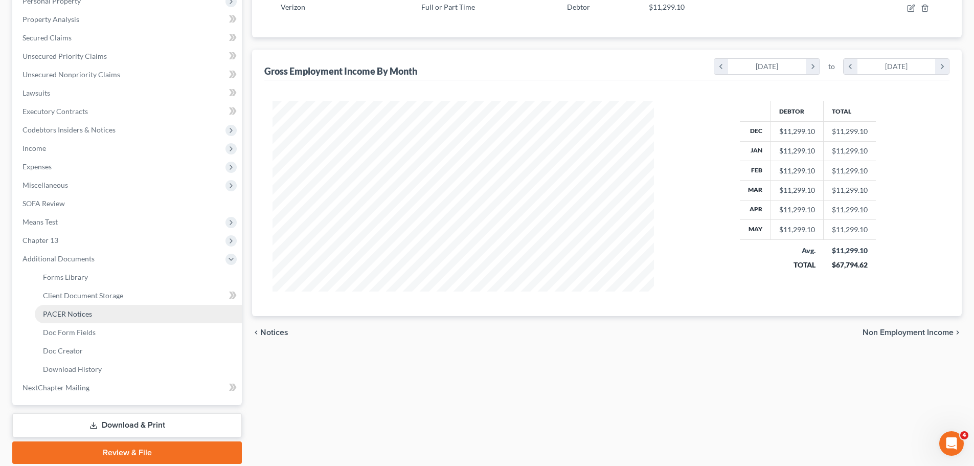
click at [89, 317] on span "PACER Notices" at bounding box center [67, 313] width 49 height 9
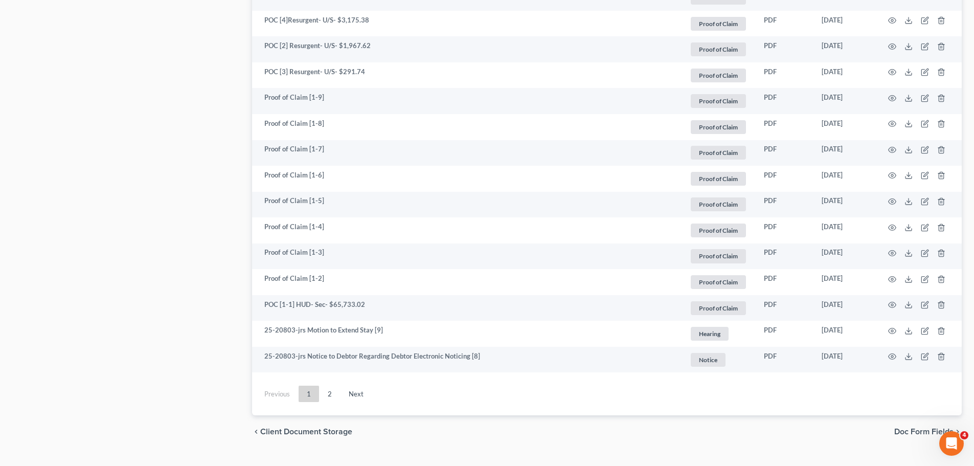
scroll to position [1832, 0]
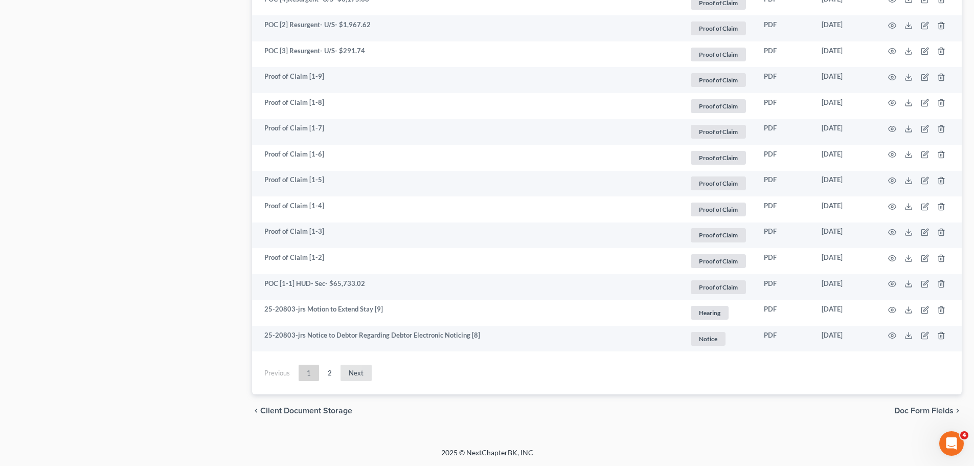
click at [350, 368] on link "Next" at bounding box center [356, 373] width 31 height 16
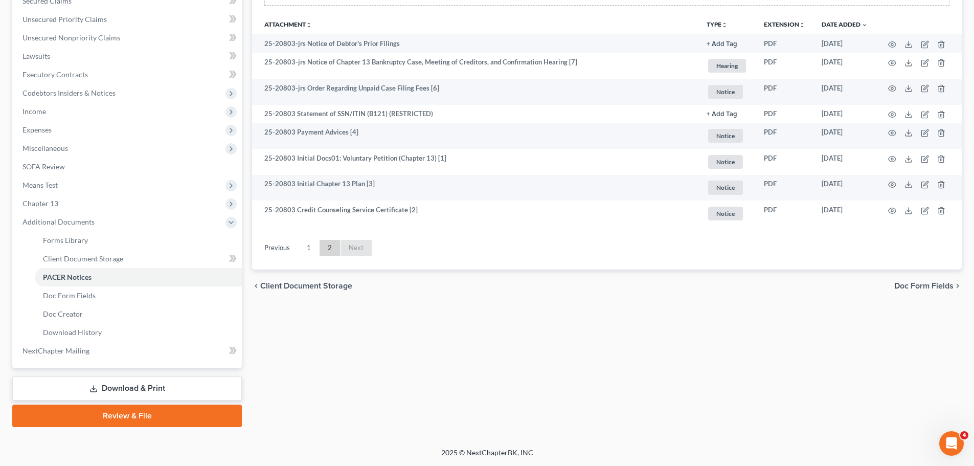
scroll to position [225, 0]
